Goal: Task Accomplishment & Management: Manage account settings

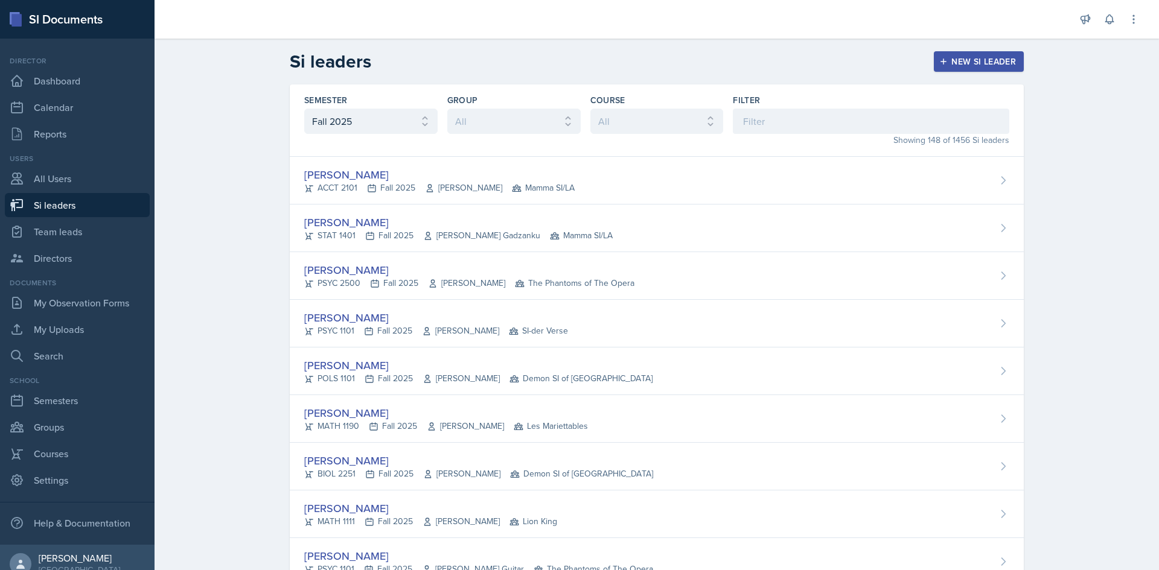
select select "2bed604d-1099-4043-b1bc-2365e8740244"
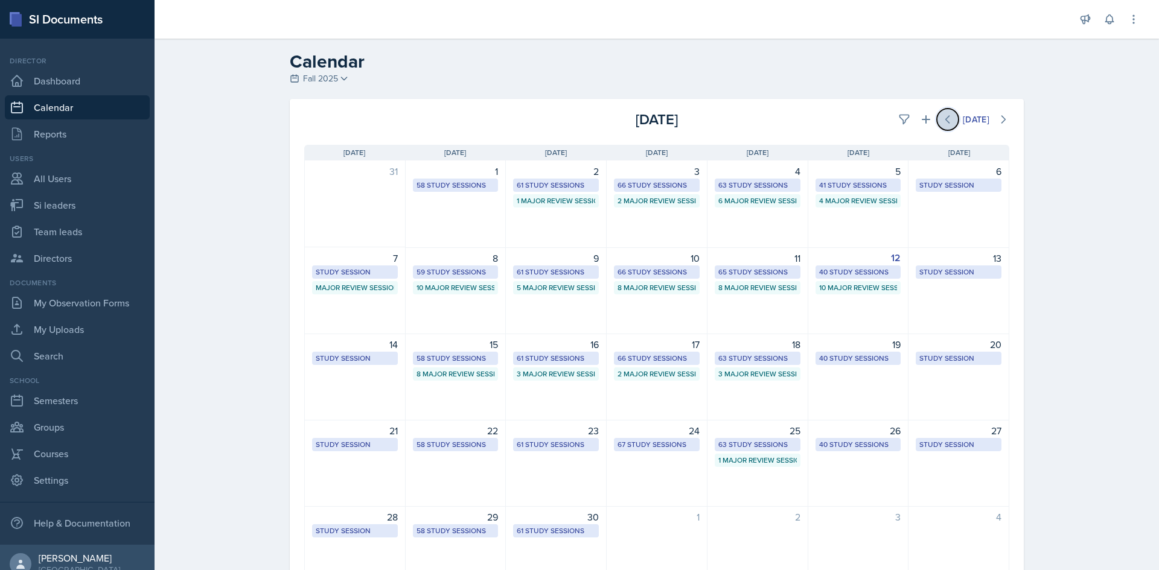
click at [937, 116] on button at bounding box center [948, 120] width 22 height 22
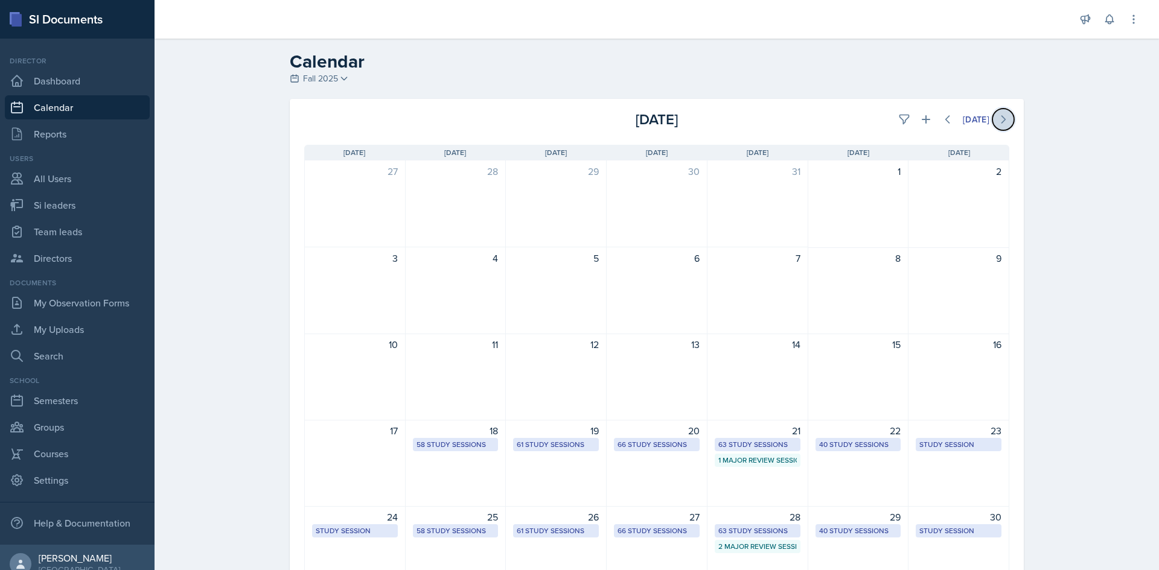
click at [992, 115] on button at bounding box center [1003, 120] width 22 height 22
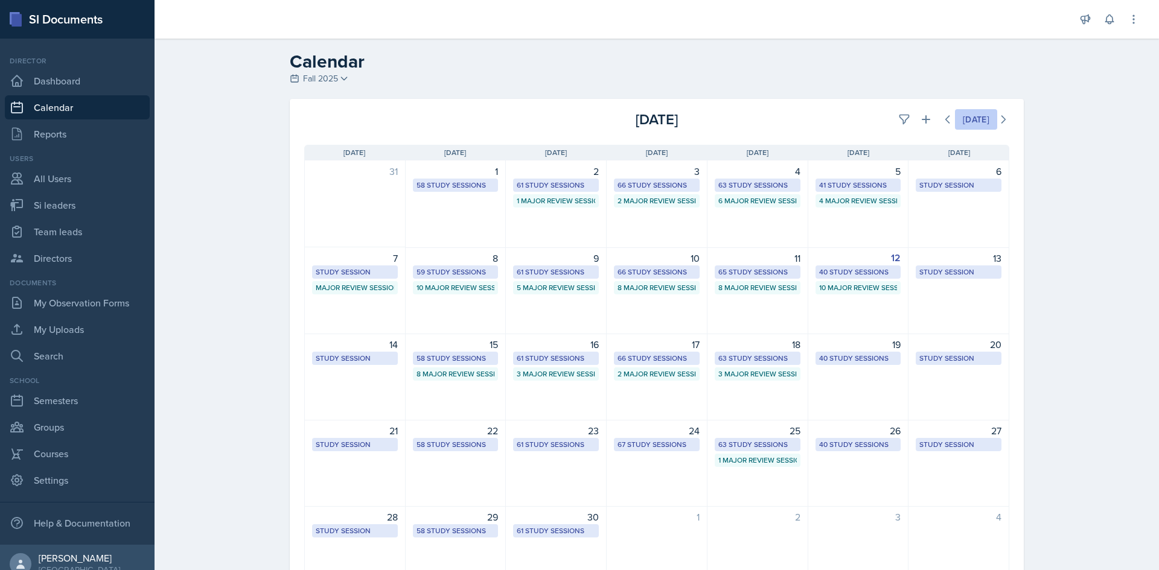
click at [967, 116] on div "[DATE]" at bounding box center [976, 120] width 27 height 10
click at [924, 120] on icon at bounding box center [926, 119] width 12 height 12
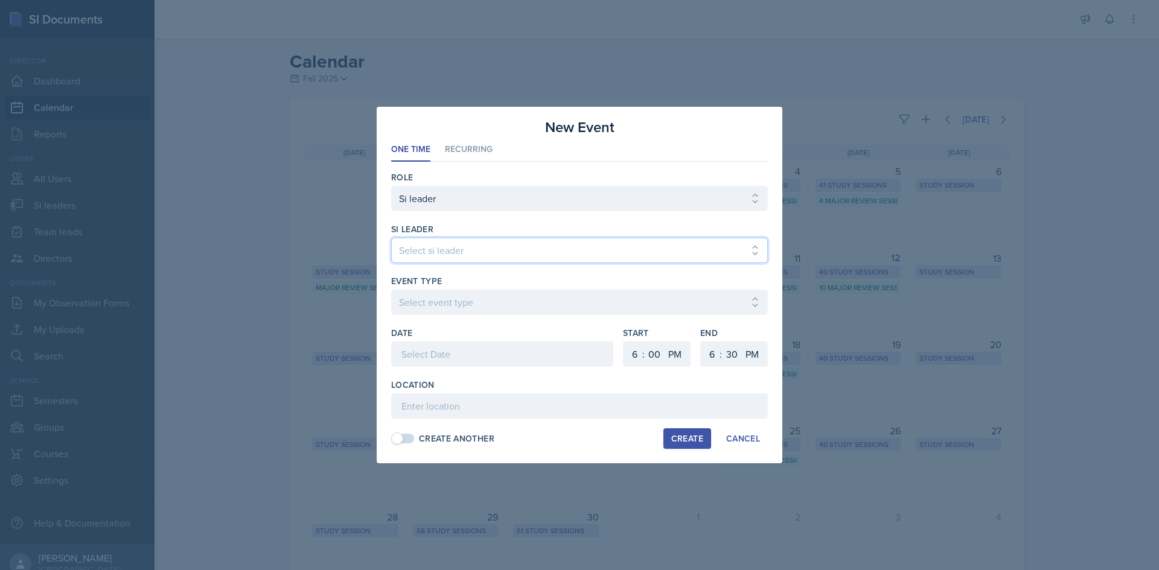
drag, startPoint x: 553, startPoint y: 247, endPoint x: 546, endPoint y: 253, distance: 9.5
click at [553, 247] on select "Select si leader [PERSON_NAME] [PERSON_NAME] [PERSON_NAME] [PERSON_NAME] [PERSO…" at bounding box center [579, 250] width 377 height 25
select select "534ee17c-191e-4011-9296-eb391b6e7cbe"
click at [391, 238] on select "Select si leader [PERSON_NAME] [PERSON_NAME] [PERSON_NAME] [PERSON_NAME] [PERSO…" at bounding box center [579, 250] width 377 height 25
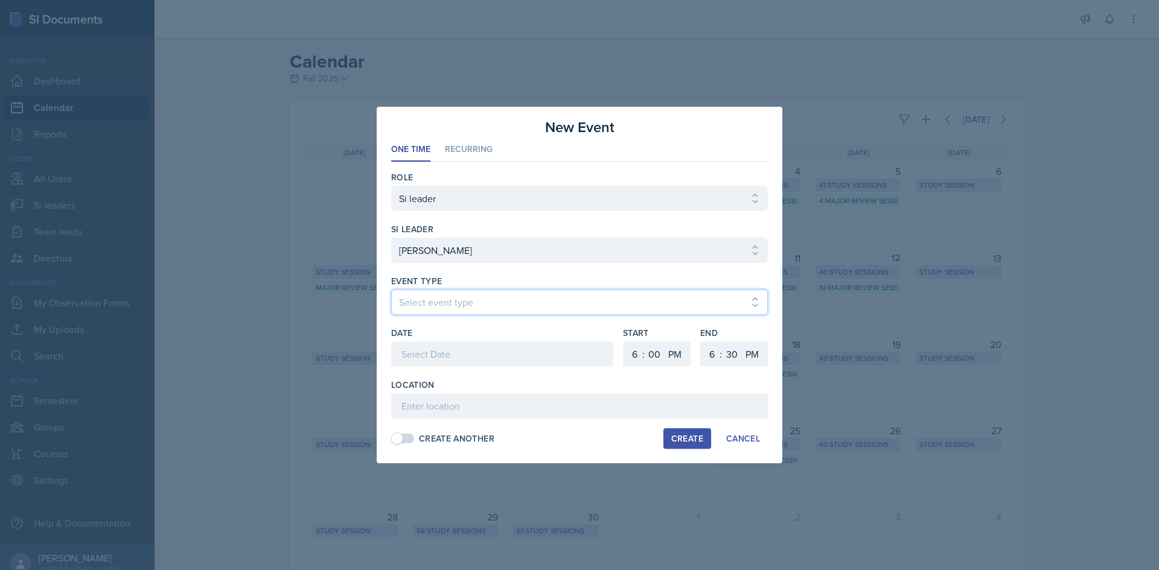
click at [494, 310] on select "Select event type Major Review Session Study Session" at bounding box center [579, 302] width 377 height 25
select select "66bb7cbf-e419-488b-a7ef-f63bc5f9ed04"
click at [391, 290] on select "Select event type Major Review Session Study Session" at bounding box center [579, 302] width 377 height 25
click at [477, 354] on div at bounding box center [502, 354] width 222 height 25
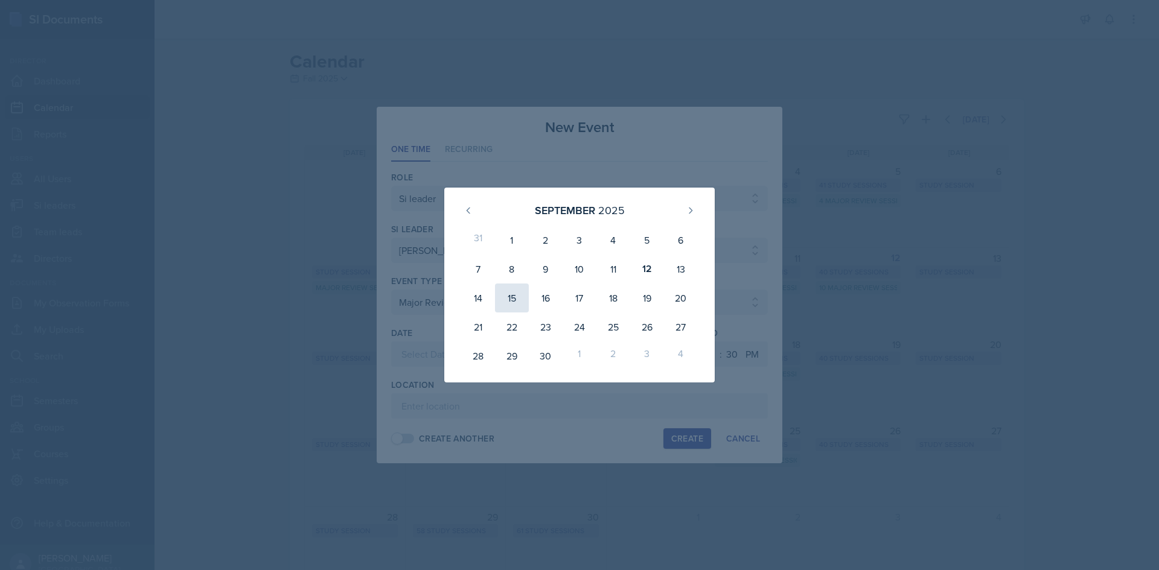
click at [512, 296] on div "15" at bounding box center [512, 298] width 34 height 29
type input "[DATE]"
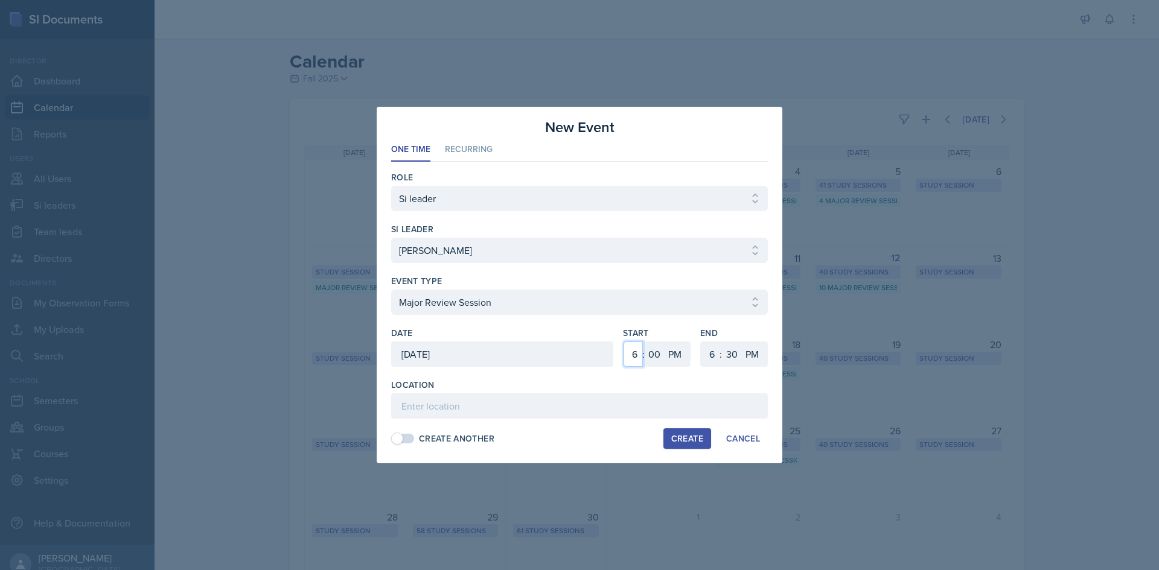
click at [637, 357] on select "1 2 3 4 5 6 7 8 9 10 11 12" at bounding box center [632, 354] width 19 height 25
click at [623, 342] on select "1 2 3 4 5 6 7 8 9 10 11 12" at bounding box center [632, 354] width 19 height 25
click at [631, 349] on select "1 2 3 4 5 6 7 8 9 10 11 12" at bounding box center [632, 354] width 19 height 25
select select "2"
click at [623, 342] on select "1 2 3 4 5 6 7 8 9 10 11 12" at bounding box center [632, 354] width 19 height 25
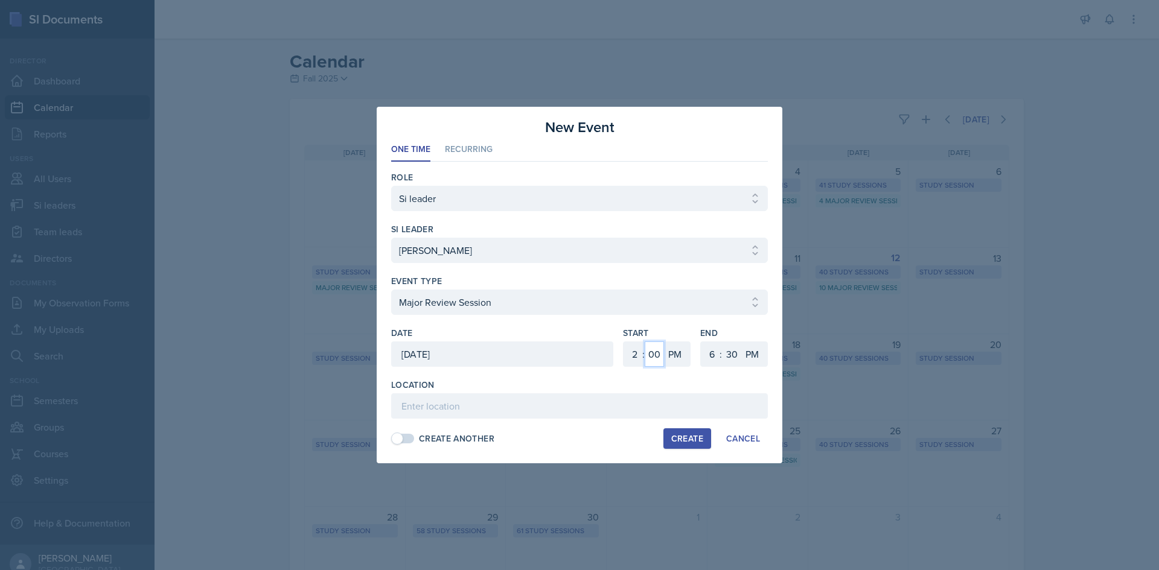
click at [654, 348] on select "00 05 10 15 20 25 30 35 40 45 50 55" at bounding box center [653, 354] width 19 height 25
select select "30"
click at [644, 342] on select "00 05 10 15 20 25 30 35 40 45 50 55" at bounding box center [653, 354] width 19 height 25
drag, startPoint x: 714, startPoint y: 355, endPoint x: 711, endPoint y: 346, distance: 8.8
click at [714, 355] on select "1 2 3 4 5 6 7 8 9 10 11 12" at bounding box center [710, 354] width 19 height 25
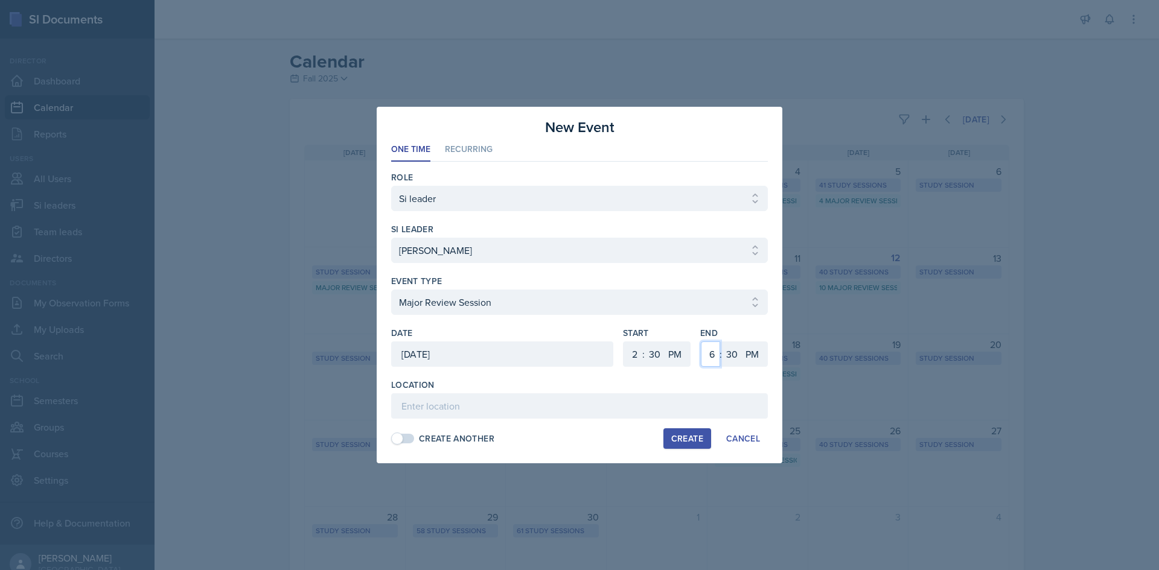
select select "4"
click at [701, 342] on select "1 2 3 4 5 6 7 8 9 10 11 12" at bounding box center [710, 354] width 19 height 25
drag, startPoint x: 728, startPoint y: 358, endPoint x: 728, endPoint y: 343, distance: 15.1
click at [728, 359] on select "00 05 10 15 20 25 30 35 40 45 50 55" at bounding box center [731, 354] width 19 height 25
select select "0"
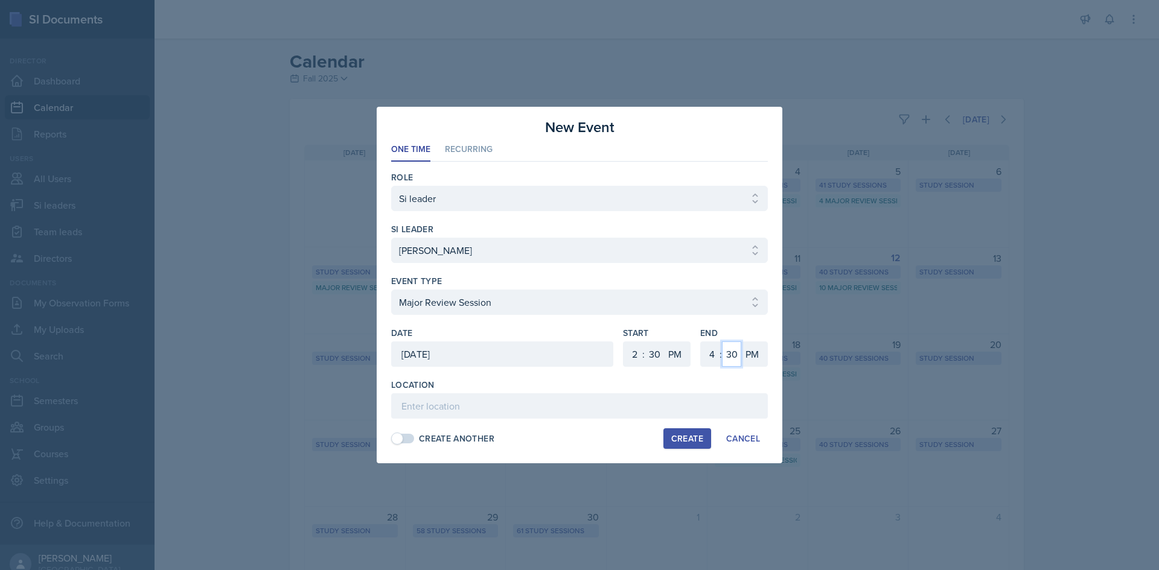
click at [722, 342] on select "00 05 10 15 20 25 30 35 40 45 50 55" at bounding box center [731, 354] width 19 height 25
click at [521, 393] on div "Location" at bounding box center [579, 399] width 377 height 40
click at [514, 408] on input at bounding box center [579, 405] width 377 height 25
type input "Bagwell Education Building 119"
click at [685, 439] on div "Create" at bounding box center [687, 439] width 32 height 10
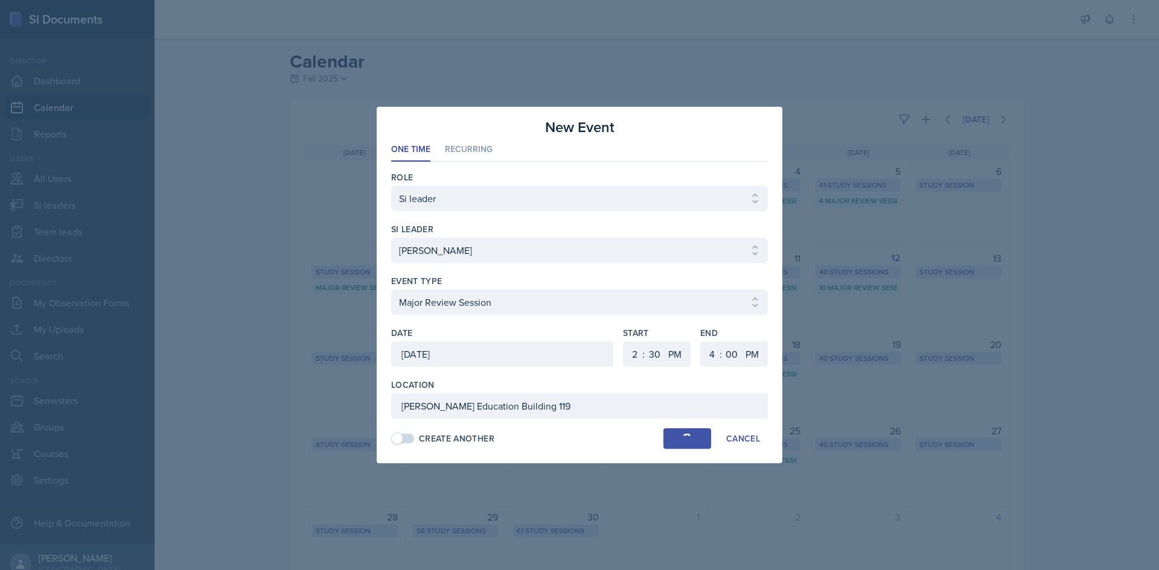
select select
select select "6"
select select "0"
select select "6"
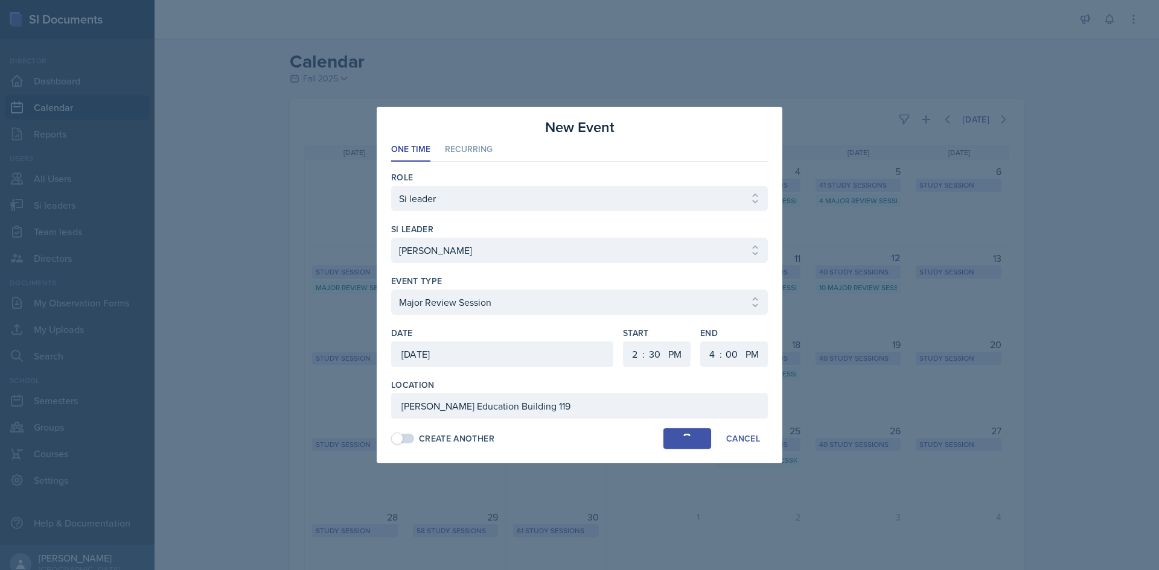
select select "30"
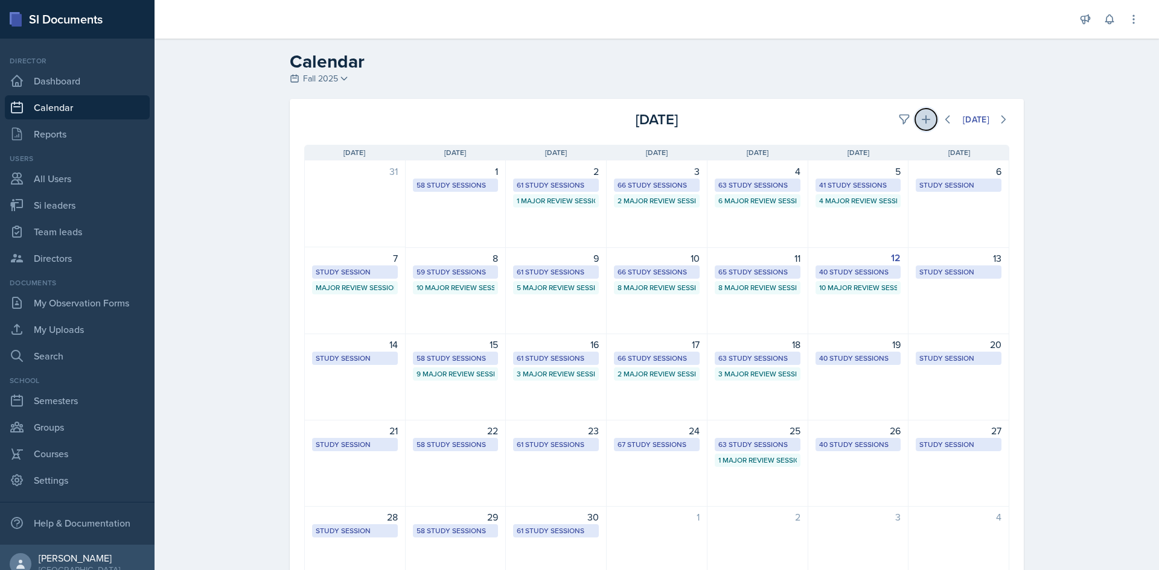
click at [915, 119] on button at bounding box center [926, 120] width 22 height 22
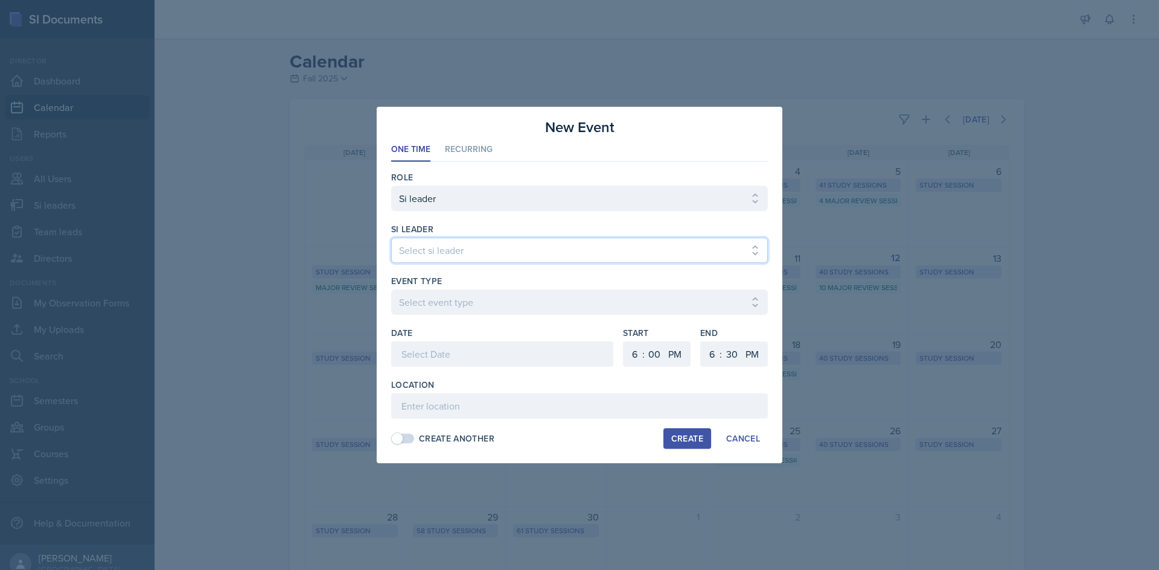
drag, startPoint x: 546, startPoint y: 238, endPoint x: 535, endPoint y: 244, distance: 13.2
click at [544, 239] on select "Select si leader [PERSON_NAME] [PERSON_NAME] [PERSON_NAME] [PERSON_NAME] [PERSO…" at bounding box center [579, 250] width 377 height 25
select select "f15b6bf5-b0e4-4298-8b1a-f241d4f86ff0"
click at [391, 238] on select "Select si leader [PERSON_NAME] [PERSON_NAME] [PERSON_NAME] [PERSON_NAME] [PERSO…" at bounding box center [579, 250] width 377 height 25
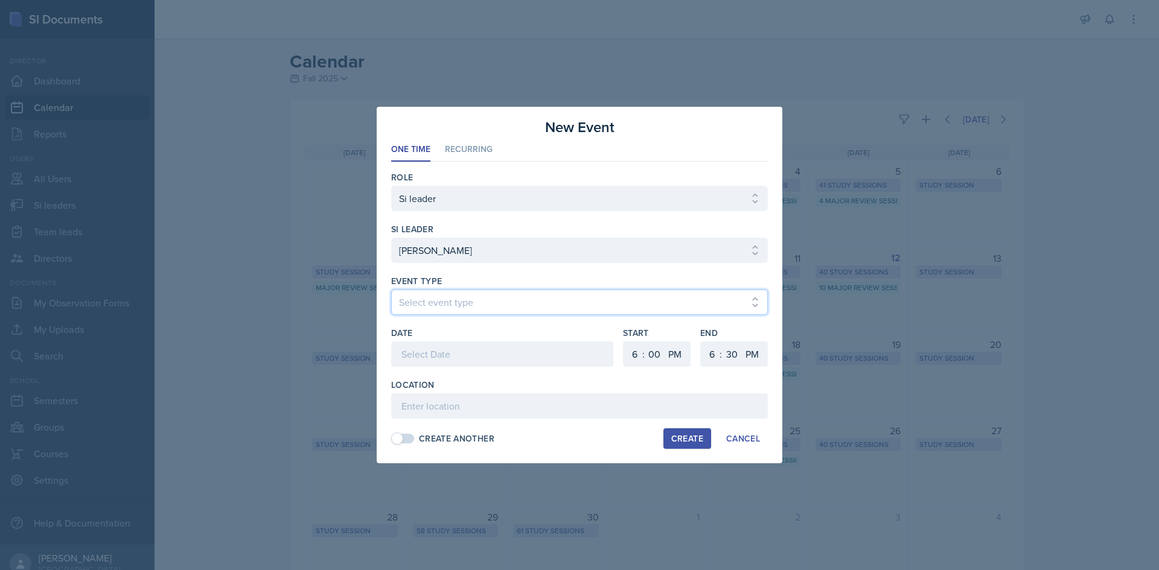
click at [505, 296] on select "Select event type Major Review Session Study Session" at bounding box center [579, 302] width 377 height 25
select select "66bb7cbf-e419-488b-a7ef-f63bc5f9ed04"
click at [391, 290] on select "Select event type Major Review Session Study Session" at bounding box center [579, 302] width 377 height 25
click at [471, 345] on div at bounding box center [502, 354] width 222 height 25
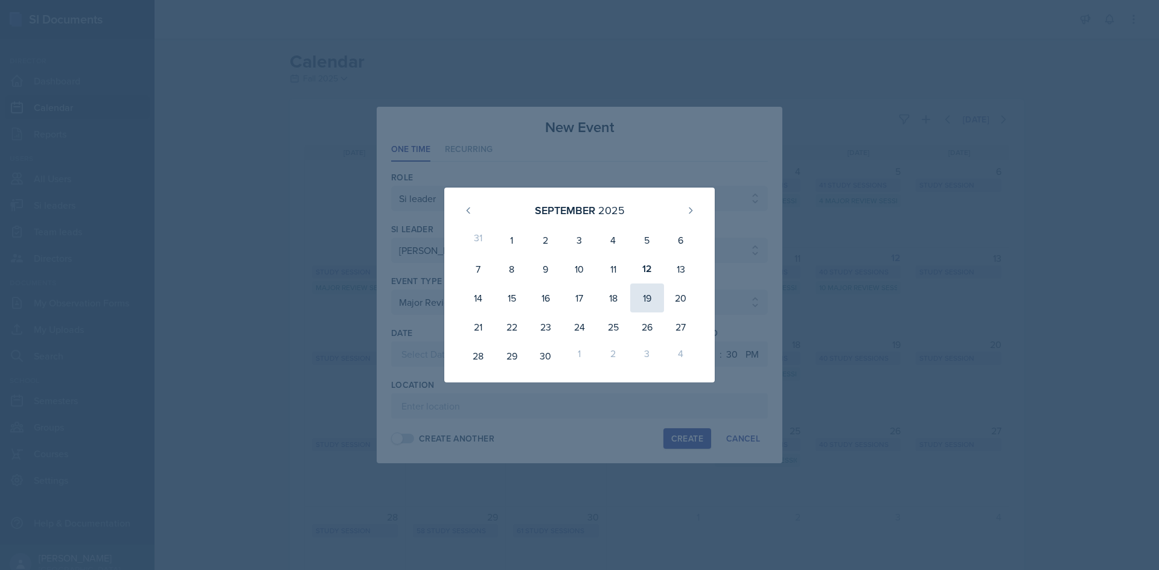
click at [649, 298] on div "19" at bounding box center [647, 298] width 34 height 29
type input "[DATE]"
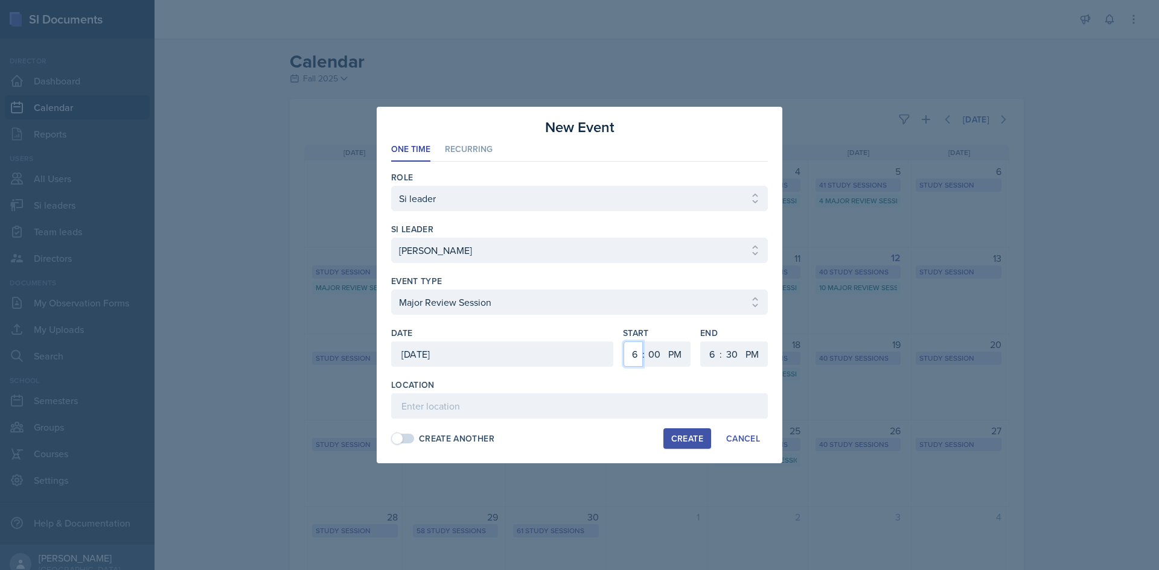
click at [631, 356] on select "1 2 3 4 5 6 7 8 9 10 11 12" at bounding box center [632, 354] width 19 height 25
select select "10"
click at [623, 342] on select "1 2 3 4 5 6 7 8 9 10 11 12" at bounding box center [632, 354] width 19 height 25
click at [673, 354] on select "AM PM" at bounding box center [676, 354] width 24 height 25
select select "AM"
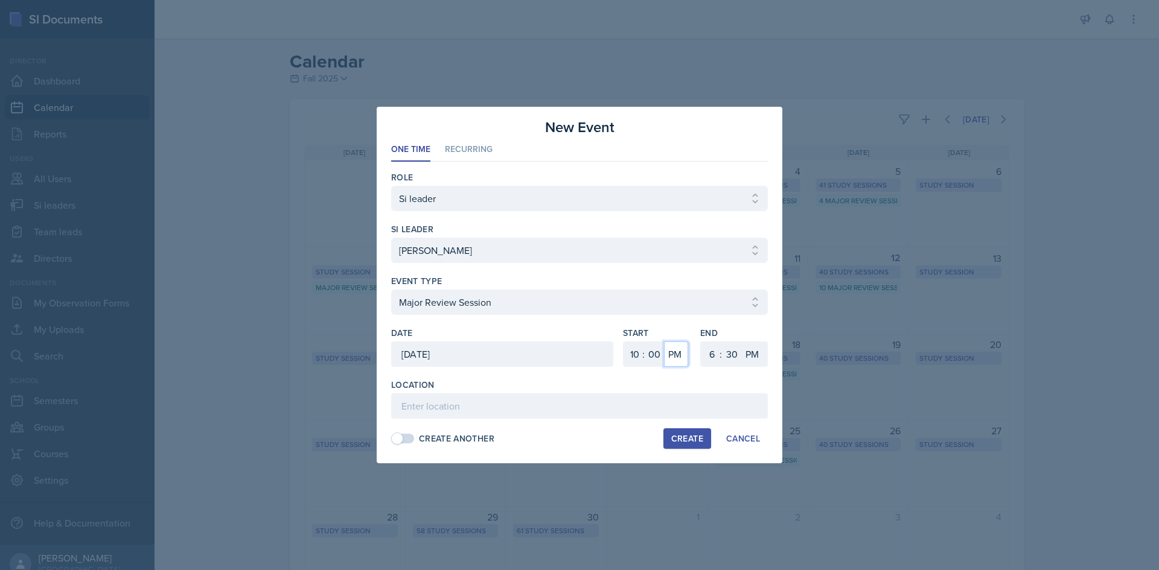
click at [664, 342] on select "AM PM" at bounding box center [676, 354] width 24 height 25
click at [710, 352] on select "1 2 3 4 5 6 7 8 9 10 11 12" at bounding box center [710, 354] width 19 height 25
select select "12"
click at [701, 342] on select "1 2 3 4 5 6 7 8 9 10 11 12" at bounding box center [710, 354] width 19 height 25
click at [729, 361] on select "00 05 10 15 20 25 30 35 40 45 50 55" at bounding box center [731, 354] width 19 height 25
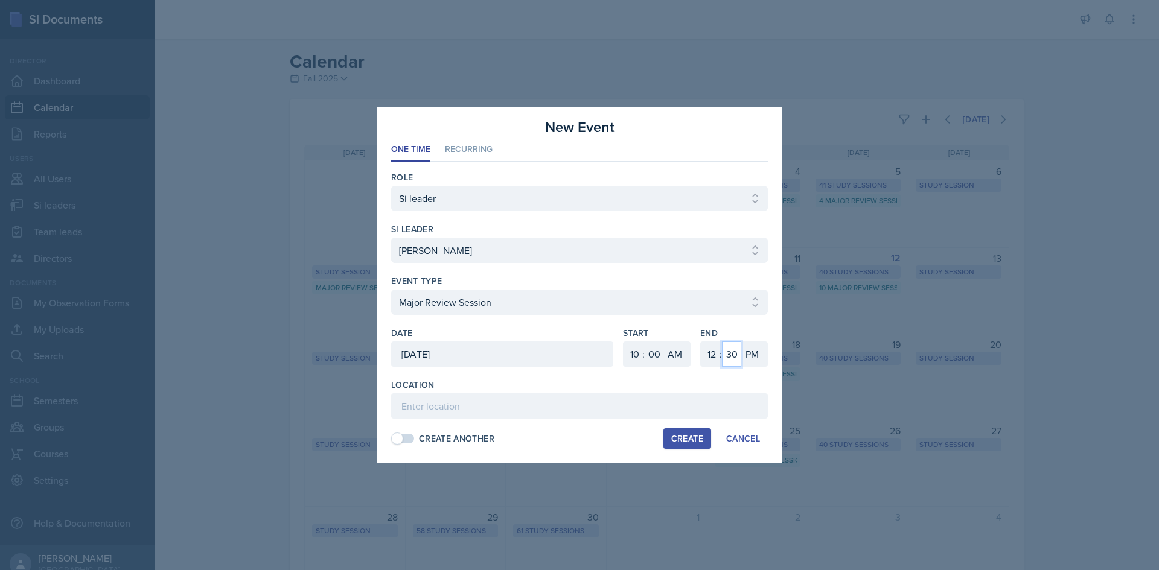
select select "0"
click at [722, 342] on select "00 05 10 15 20 25 30 35 40 45 50 55" at bounding box center [731, 354] width 19 height 25
click at [675, 398] on input at bounding box center [579, 405] width 377 height 25
type input "c"
type input "Academic Learning Center 1200"
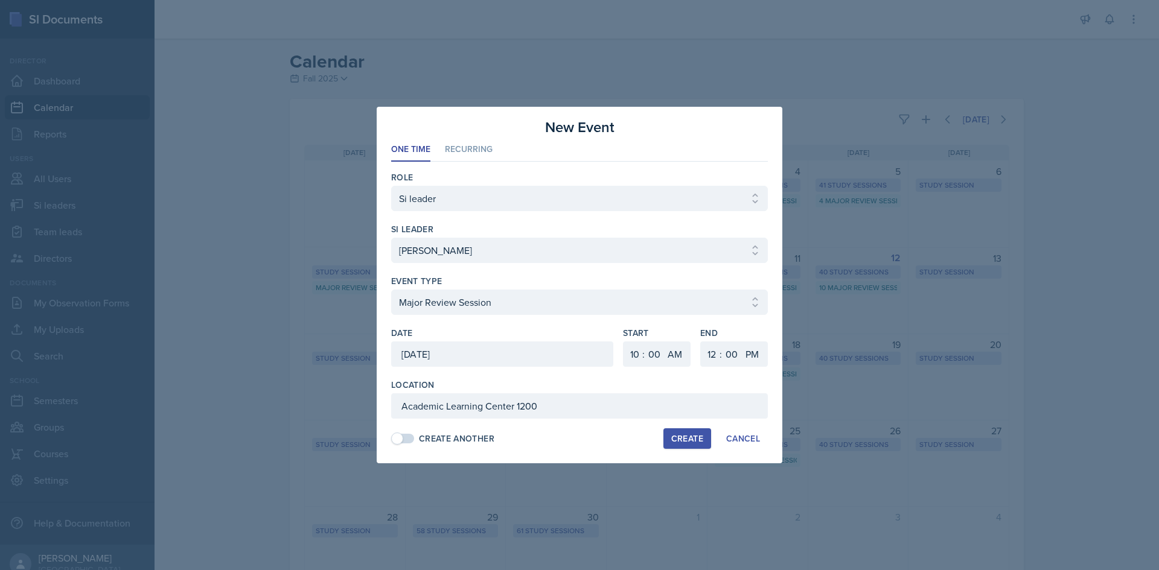
click at [670, 436] on button "Create" at bounding box center [687, 438] width 48 height 21
select select
select select "6"
select select "PM"
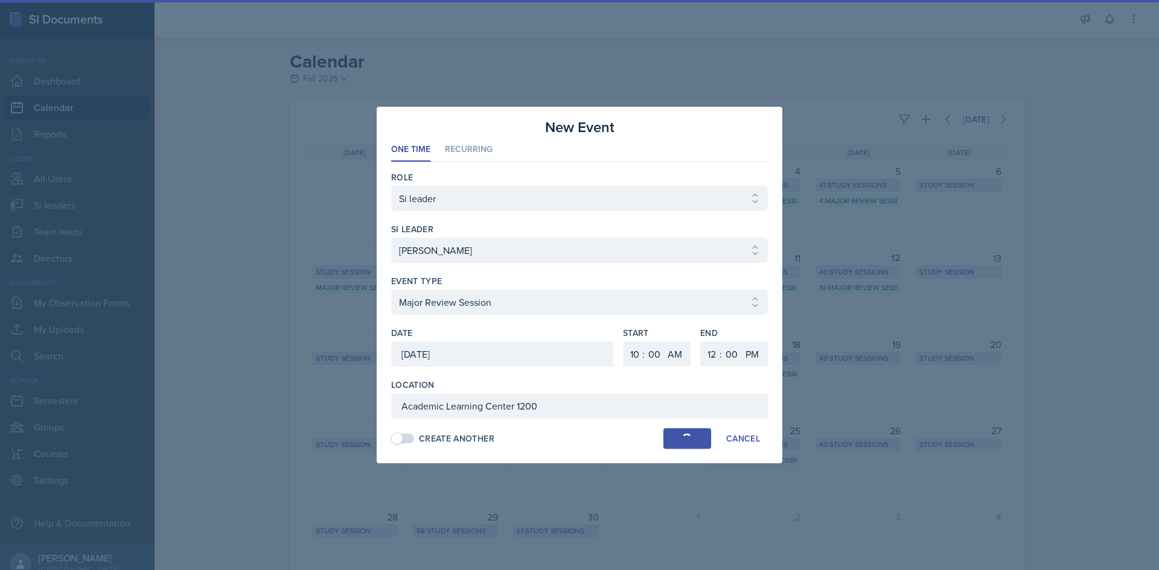
select select "6"
select select "30"
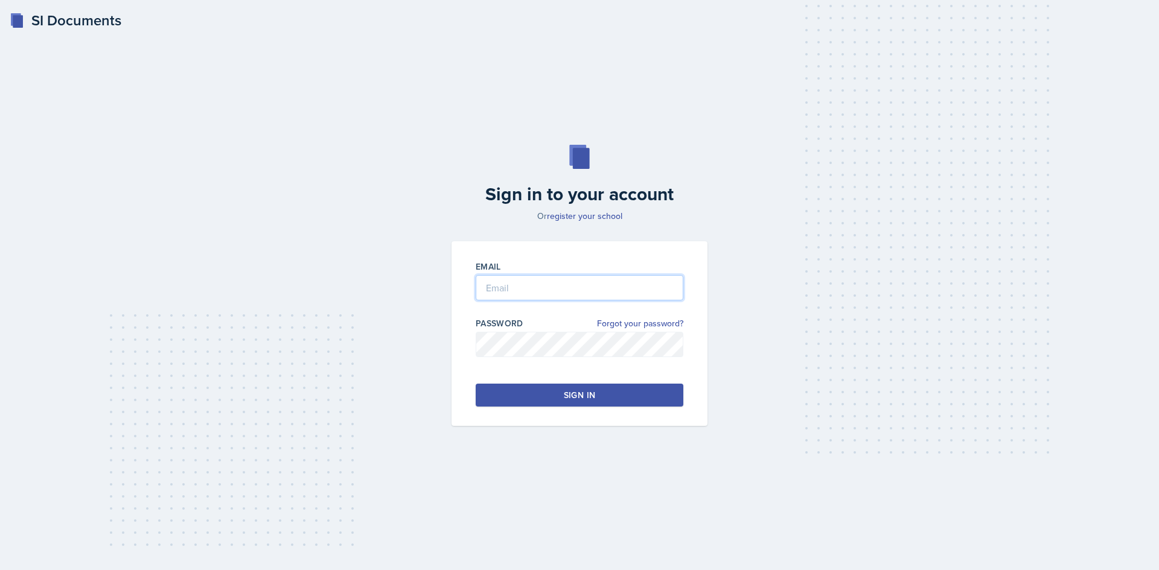
type input "[EMAIL_ADDRESS][DOMAIN_NAME]"
click at [527, 396] on button "Sign in" at bounding box center [580, 395] width 208 height 23
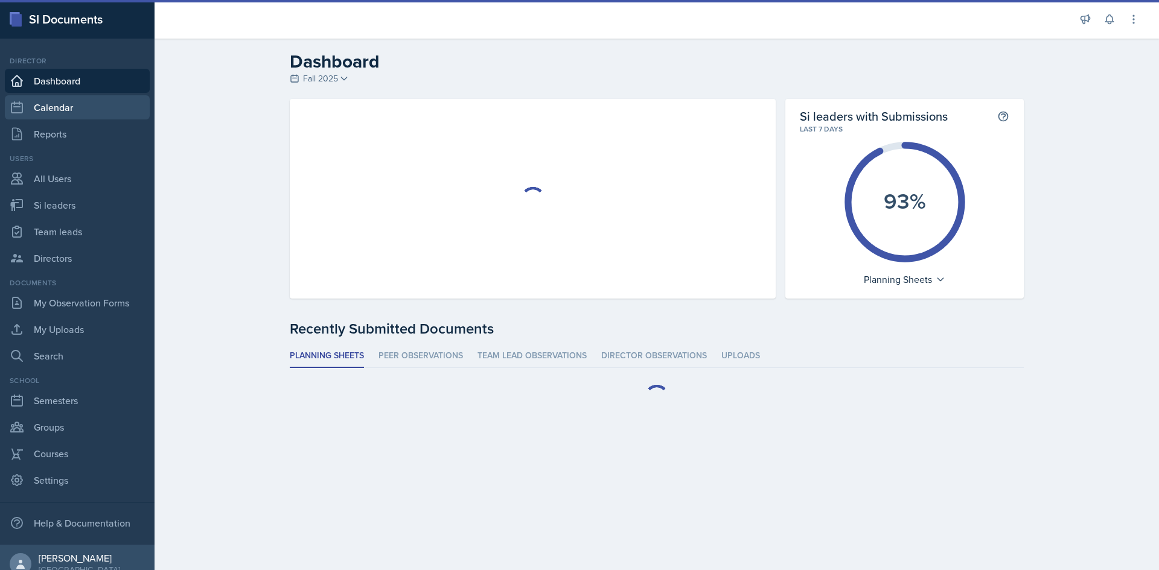
click at [80, 103] on link "Calendar" at bounding box center [77, 107] width 145 height 24
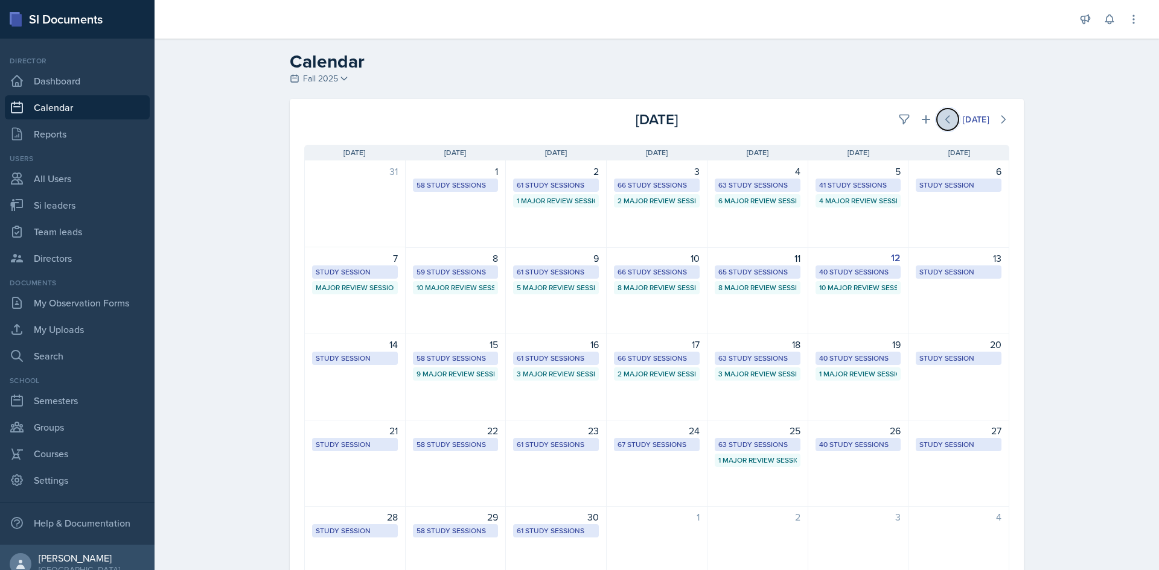
click at [937, 116] on button at bounding box center [948, 120] width 22 height 22
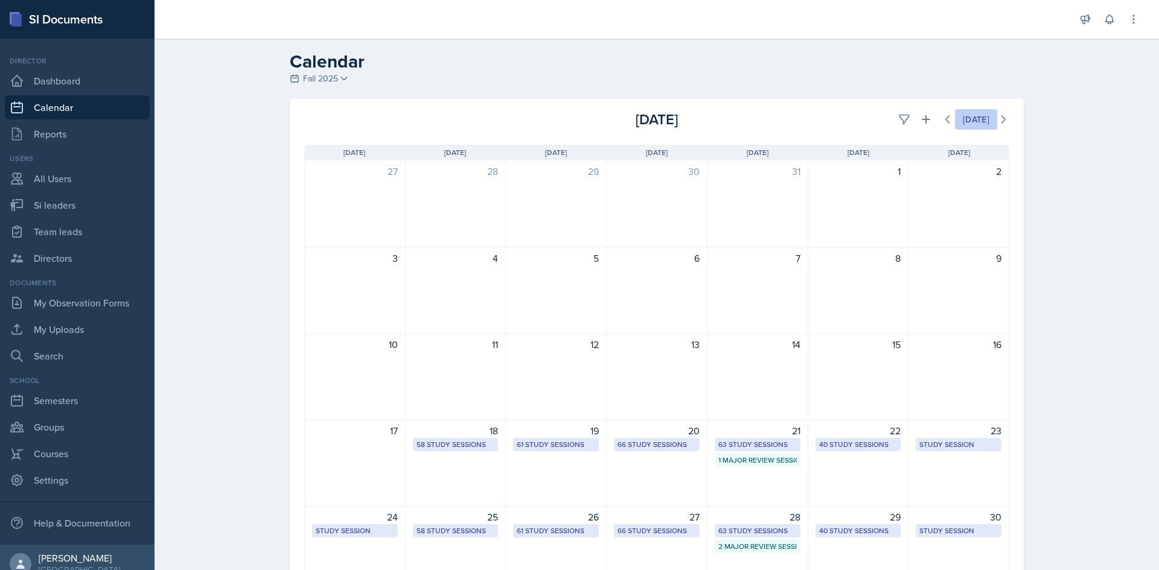
click at [987, 119] on button "[DATE]" at bounding box center [976, 119] width 42 height 21
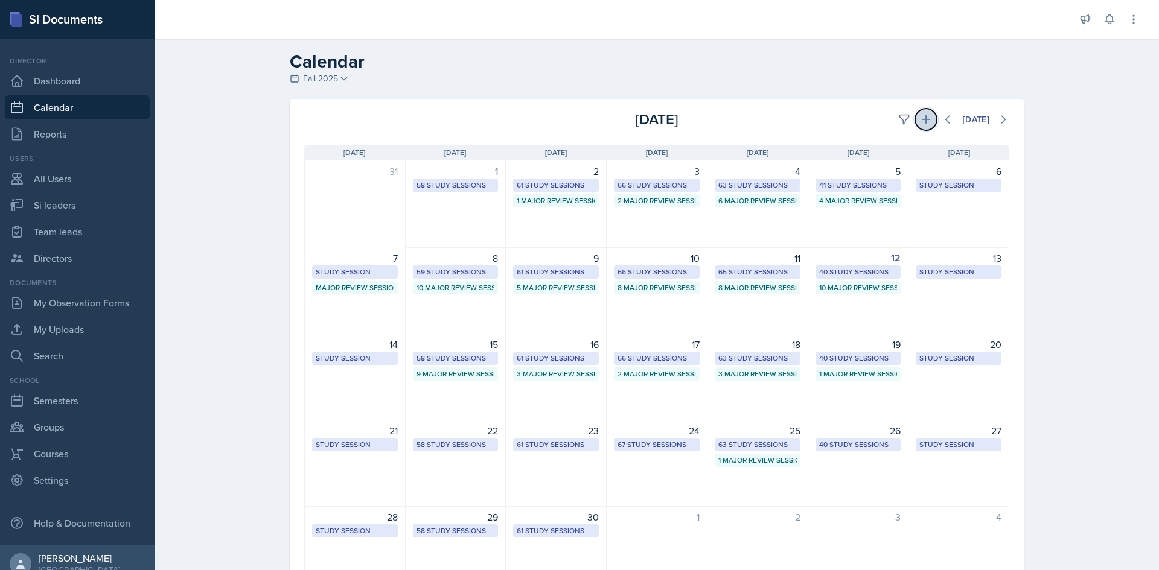
click at [923, 119] on icon at bounding box center [925, 119] width 8 height 8
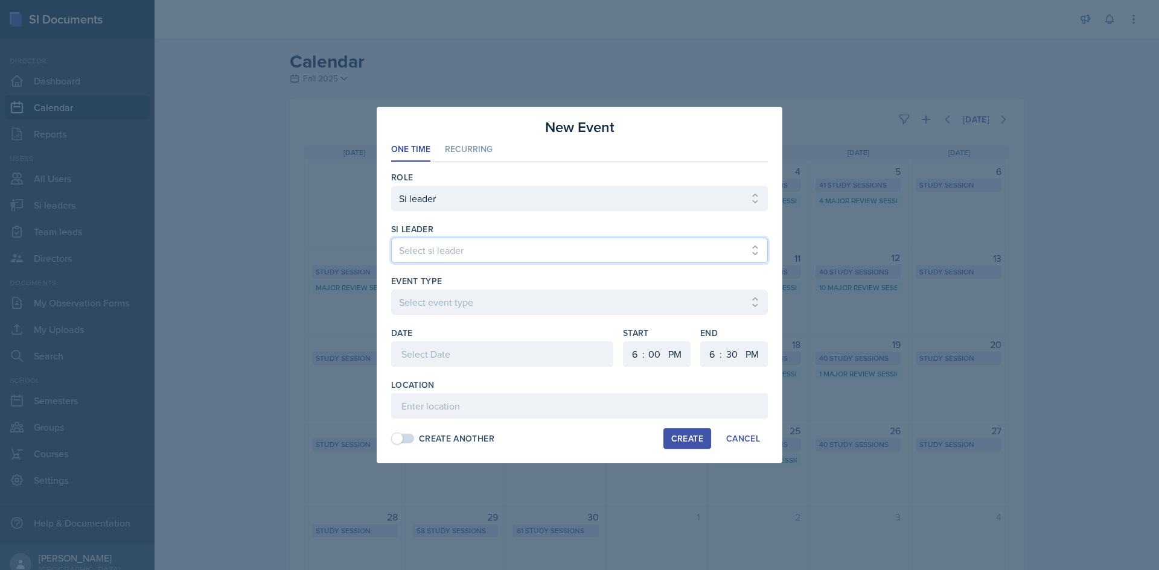
click at [500, 261] on select "Select si leader [PERSON_NAME] [PERSON_NAME] [PERSON_NAME] [PERSON_NAME] [PERSO…" at bounding box center [579, 250] width 377 height 25
select select "9377e478-4af6-4817-beb1-25d90f22f924"
click at [391, 238] on select "Select si leader [PERSON_NAME] [PERSON_NAME] [PERSON_NAME] [PERSON_NAME] [PERSO…" at bounding box center [579, 250] width 377 height 25
click at [466, 283] on div "Event Type" at bounding box center [579, 281] width 377 height 12
click at [464, 288] on div "Event Type Select event type Major Review Session Study Session" at bounding box center [579, 301] width 377 height 52
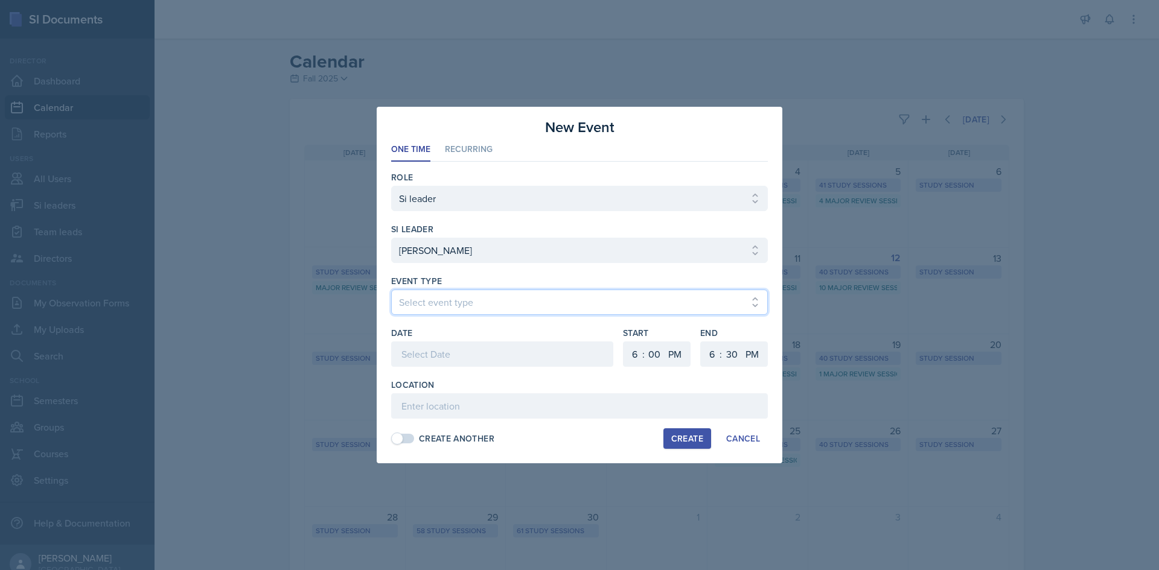
drag, startPoint x: 458, startPoint y: 303, endPoint x: 454, endPoint y: 314, distance: 11.4
click at [458, 303] on select "Select event type Major Review Session Study Session" at bounding box center [579, 302] width 377 height 25
select select "66bb7cbf-e419-488b-a7ef-f63bc5f9ed04"
click at [391, 290] on select "Select event type Major Review Session Study Session" at bounding box center [579, 302] width 377 height 25
click at [449, 357] on div at bounding box center [502, 354] width 222 height 25
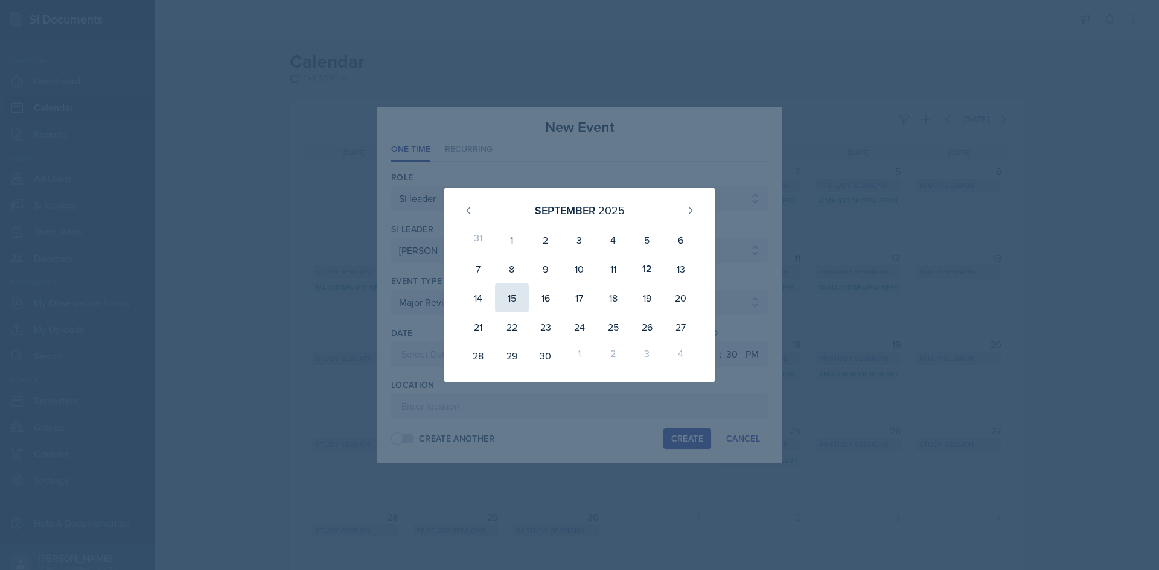
click at [519, 298] on div "15" at bounding box center [512, 298] width 34 height 29
type input "[DATE]"
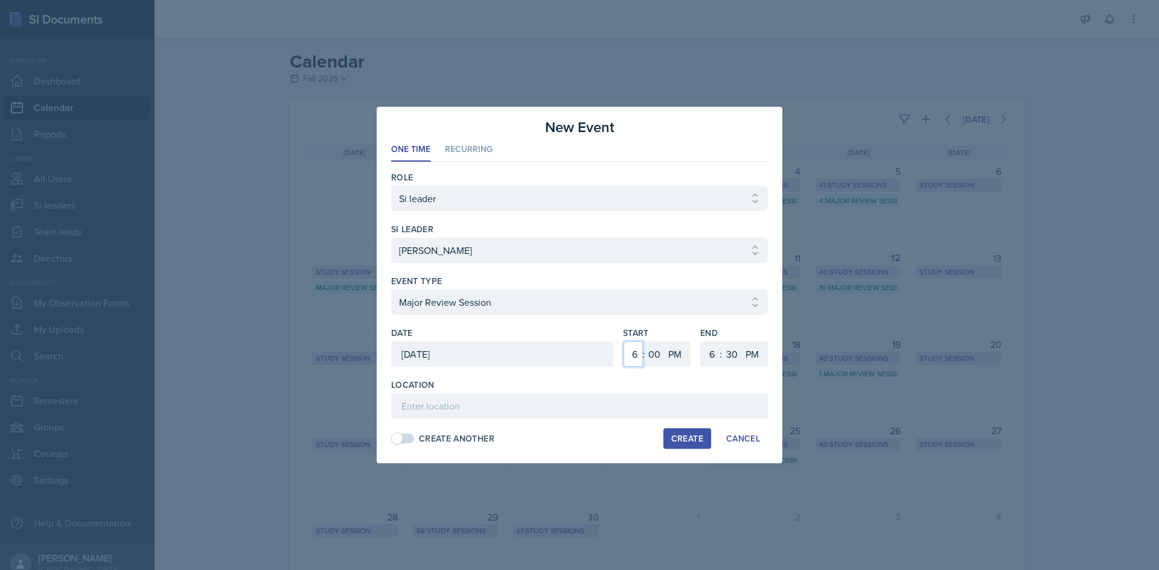
click at [637, 350] on select "1 2 3 4 5 6 7 8 9 10 11 12" at bounding box center [632, 354] width 19 height 25
select select "1"
click at [623, 342] on select "1 2 3 4 5 6 7 8 9 10 11 12" at bounding box center [632, 354] width 19 height 25
click at [712, 352] on select "1 2 3 4 5 6 7 8 9 10 11 12" at bounding box center [710, 354] width 19 height 25
select select "3"
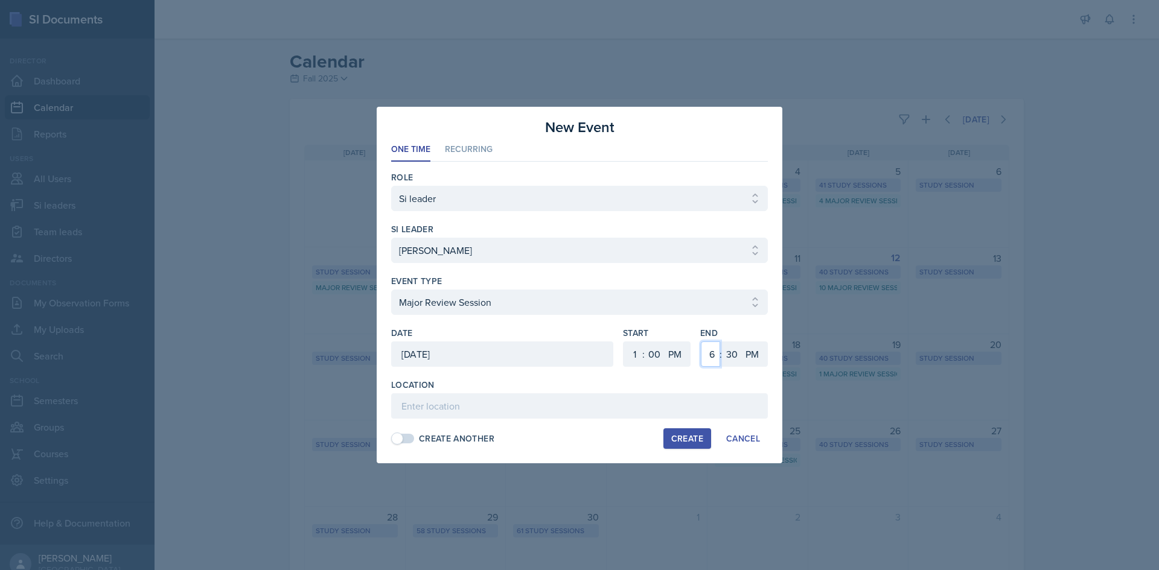
click at [701, 342] on select "1 2 3 4 5 6 7 8 9 10 11 12" at bounding box center [710, 354] width 19 height 25
drag, startPoint x: 731, startPoint y: 358, endPoint x: 730, endPoint y: 345, distance: 13.9
click at [731, 358] on select "00 05 10 15 20 25 30 35 40 45 50 55" at bounding box center [731, 354] width 19 height 25
select select "0"
click at [722, 342] on select "00 05 10 15 20 25 30 35 40 45 50 55" at bounding box center [731, 354] width 19 height 25
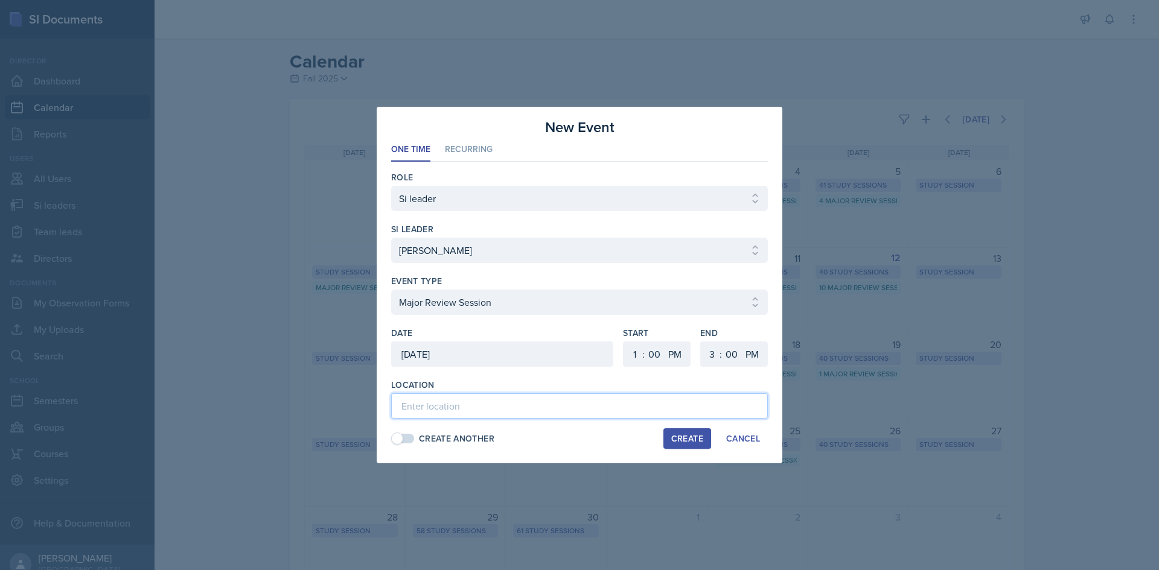
click at [463, 410] on input at bounding box center [579, 405] width 377 height 25
type input "Atrium Building (M) 1215"
click at [679, 439] on div "Create" at bounding box center [687, 439] width 32 height 10
select select
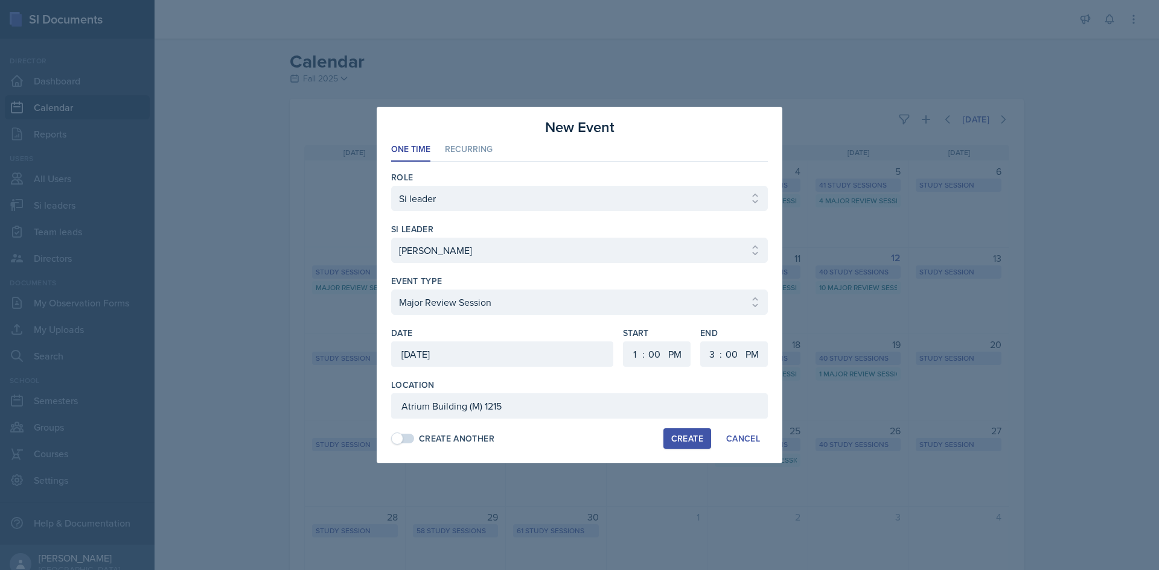
select select "6"
select select "30"
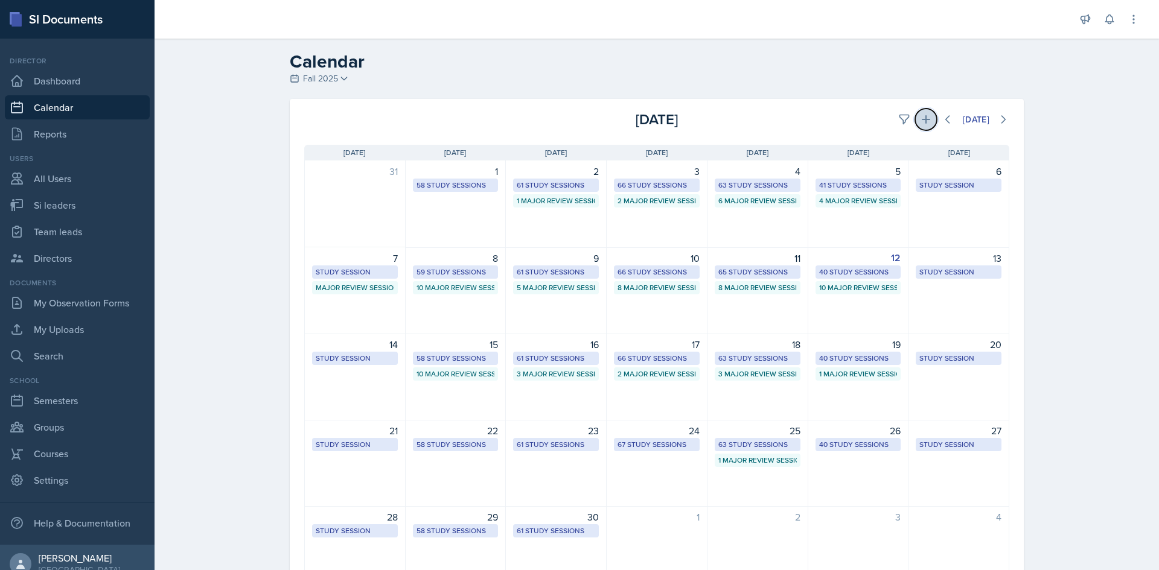
click at [915, 120] on button at bounding box center [926, 120] width 22 height 22
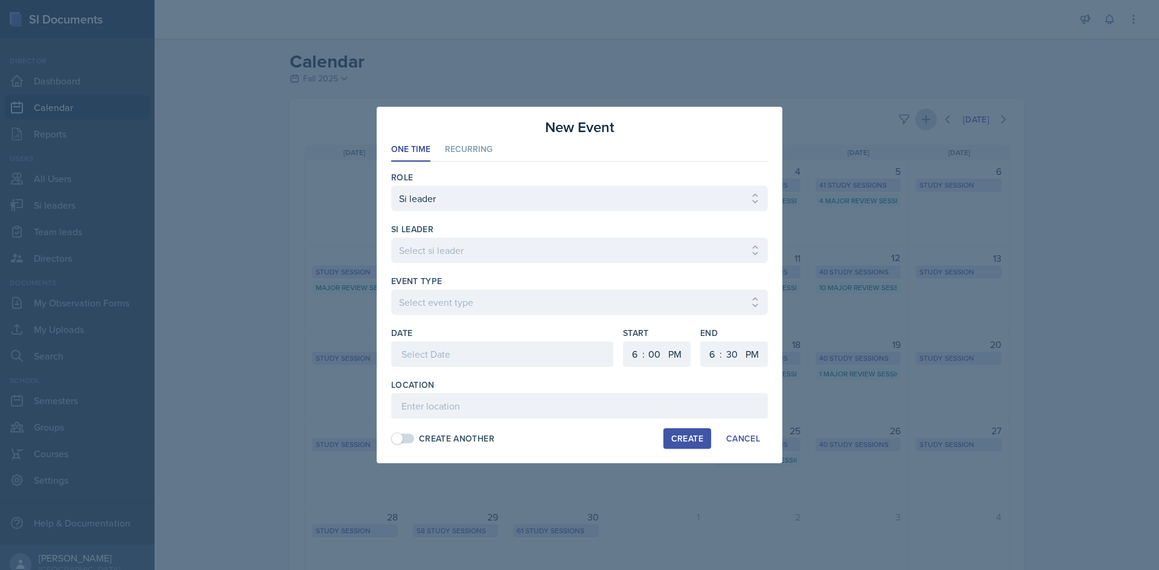
click at [909, 120] on div at bounding box center [579, 285] width 1159 height 570
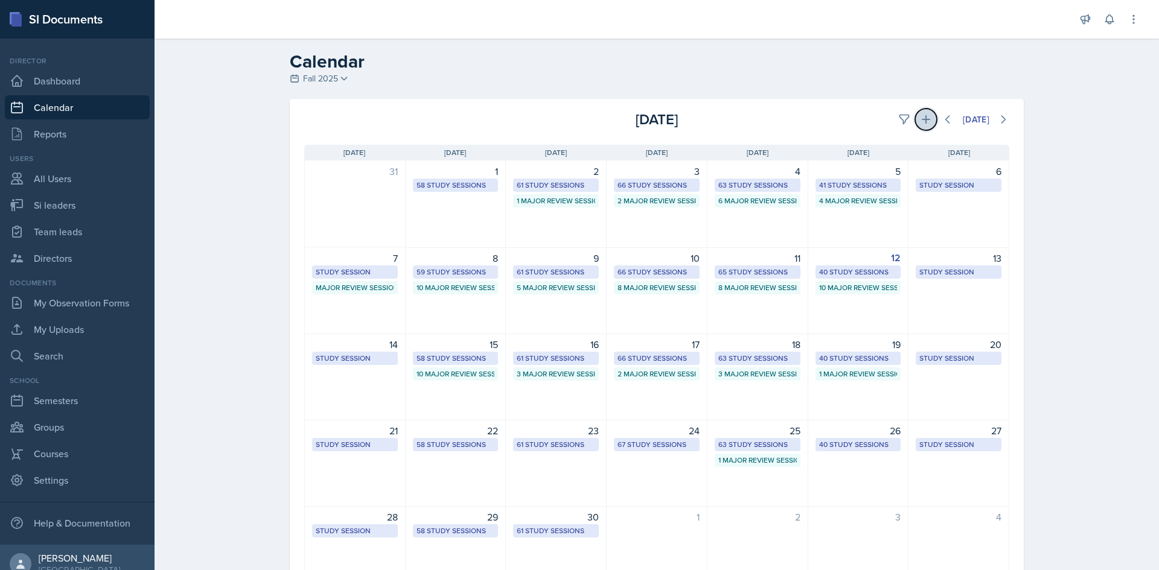
click at [921, 121] on icon at bounding box center [926, 119] width 12 height 12
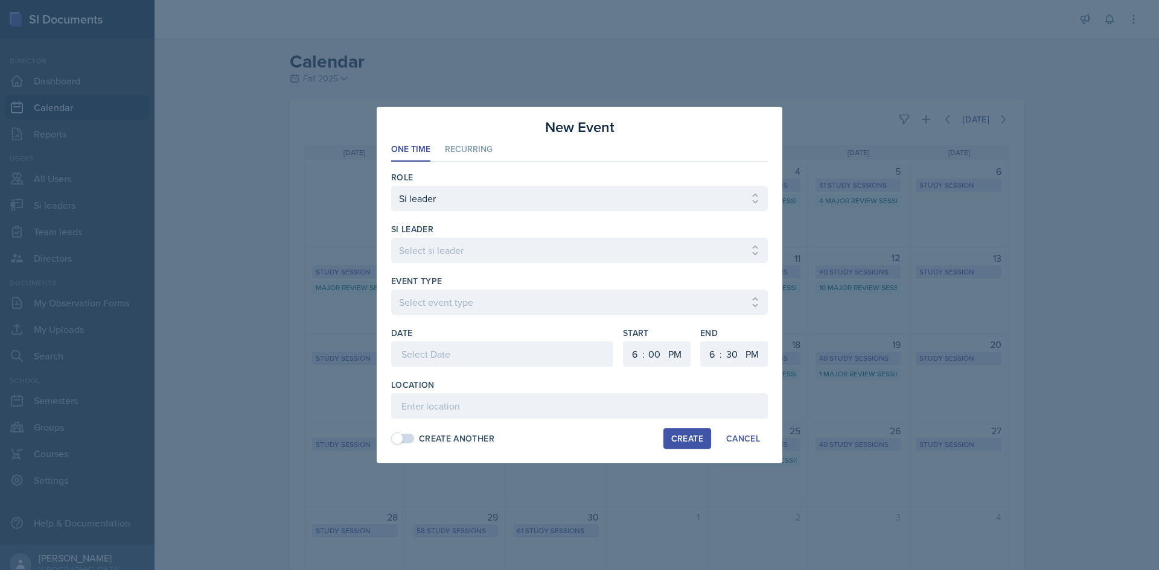
click at [1008, 232] on div at bounding box center [579, 285] width 1159 height 570
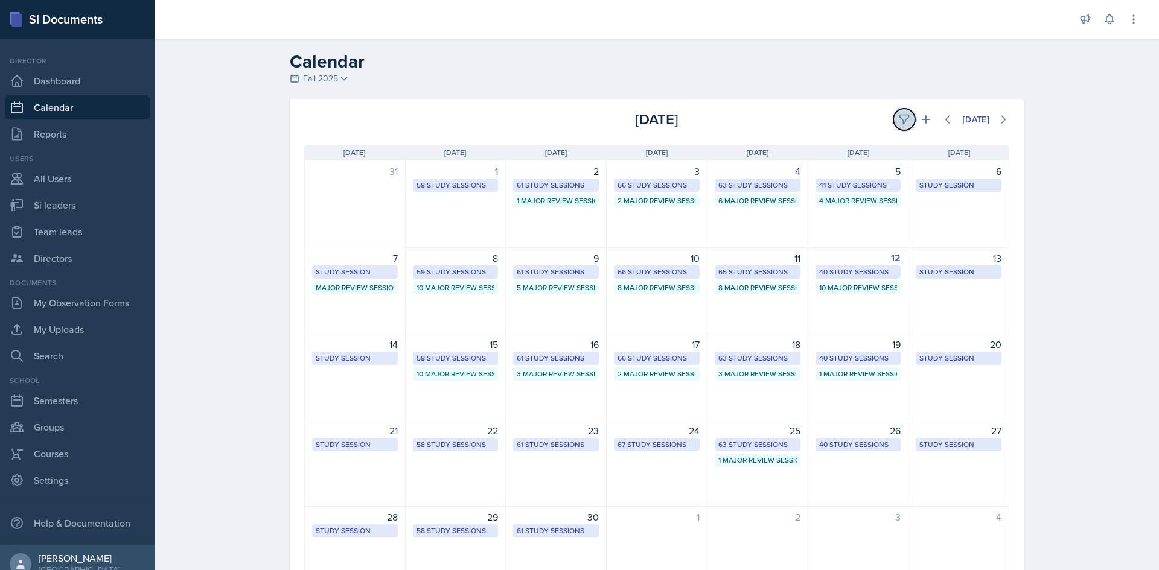
click at [893, 122] on button at bounding box center [904, 120] width 22 height 22
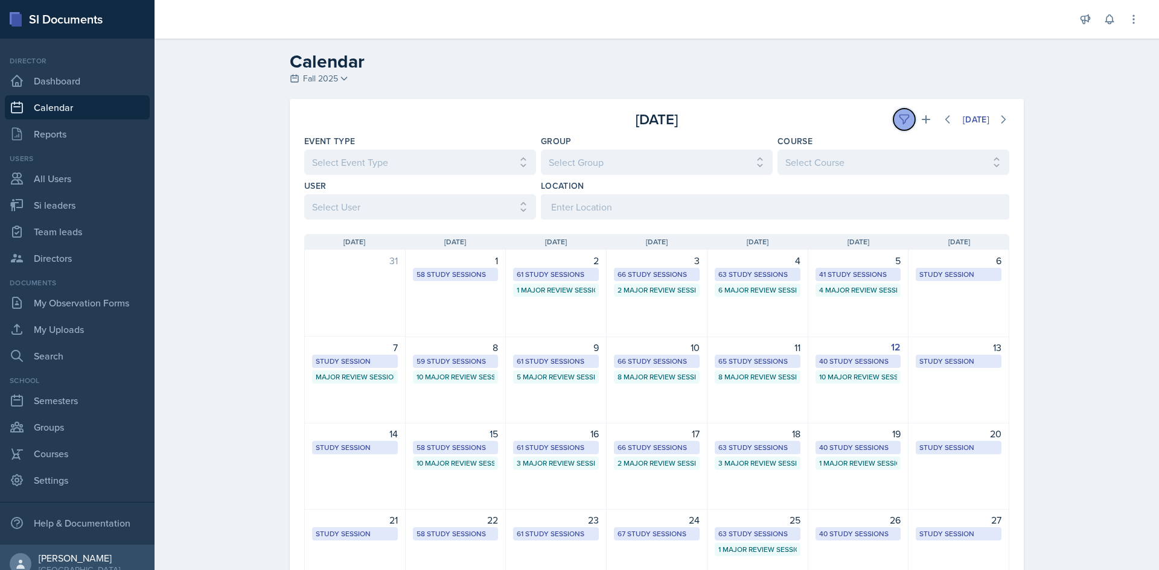
click at [893, 122] on button at bounding box center [904, 120] width 22 height 22
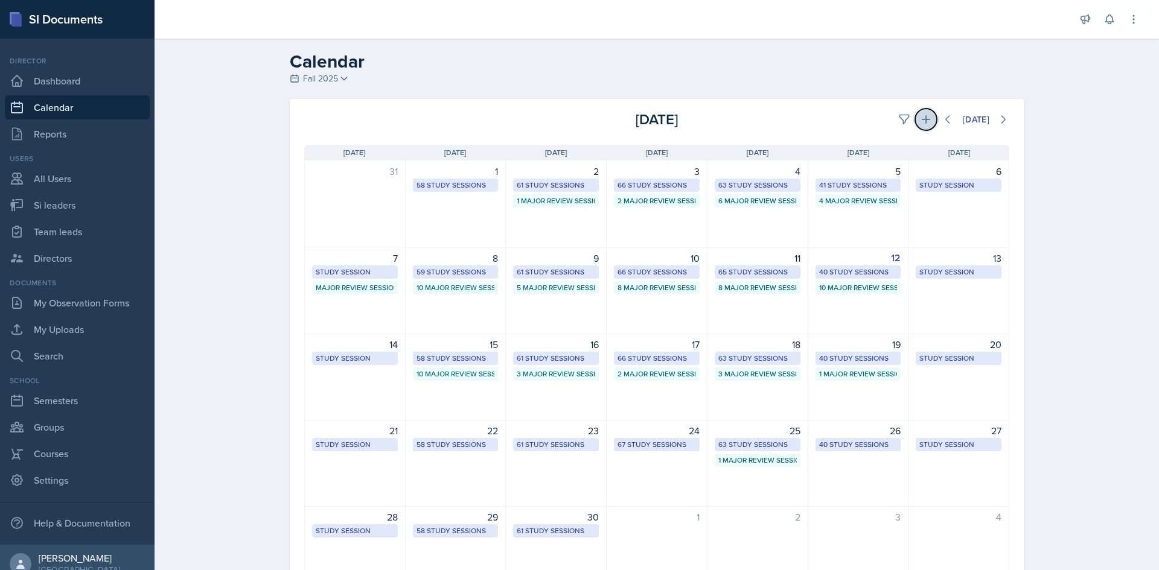
click at [920, 122] on icon at bounding box center [926, 119] width 12 height 12
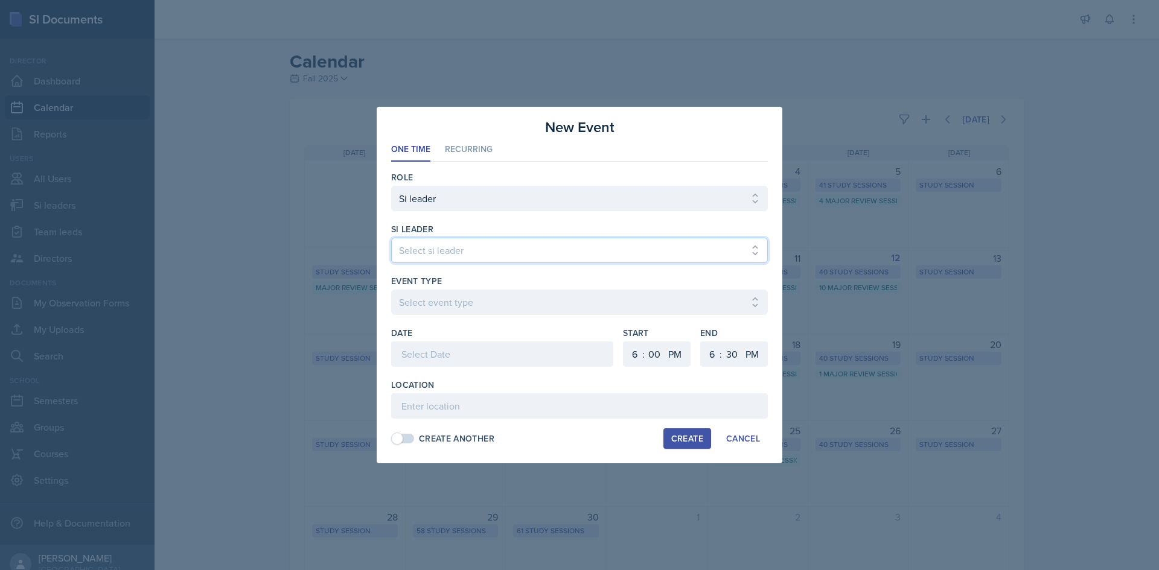
click at [456, 247] on select "Select si leader [PERSON_NAME] [PERSON_NAME] [PERSON_NAME] [PERSON_NAME] [PERSO…" at bounding box center [579, 250] width 377 height 25
select select "de36007e-736d-4f8c-b420-a4885f4421a2"
click at [391, 238] on select "Select si leader [PERSON_NAME] [PERSON_NAME] [PERSON_NAME] [PERSON_NAME] [PERSO…" at bounding box center [579, 250] width 377 height 25
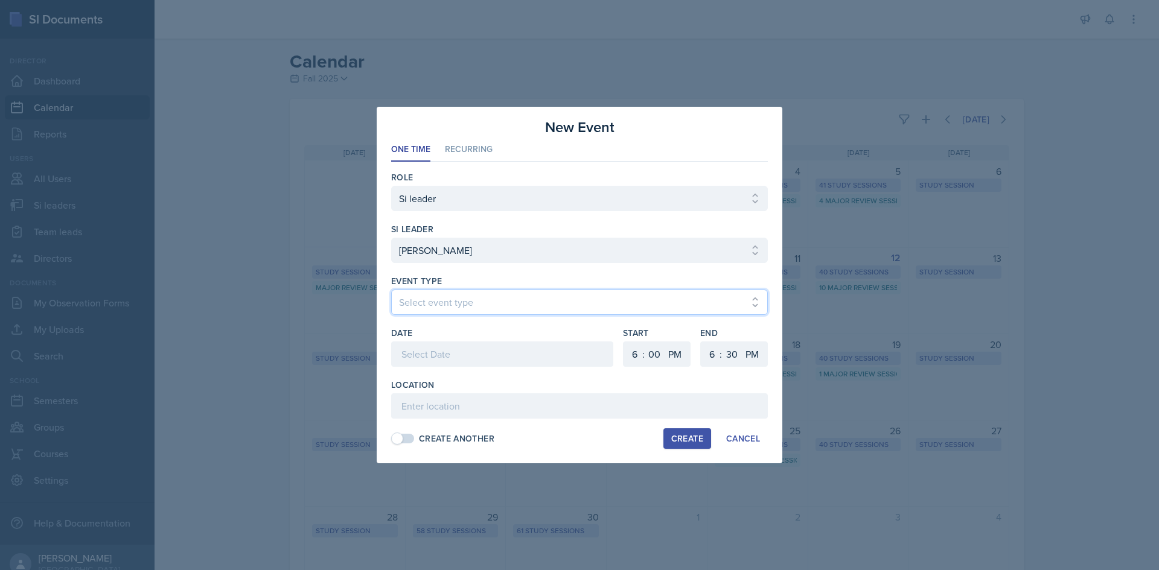
click at [474, 296] on select "Select event type Major Review Session Study Session" at bounding box center [579, 302] width 377 height 25
select select "66bb7cbf-e419-488b-a7ef-f63bc5f9ed04"
click at [391, 290] on select "Select event type Major Review Session Study Session" at bounding box center [579, 302] width 377 height 25
click at [474, 346] on div at bounding box center [502, 354] width 222 height 25
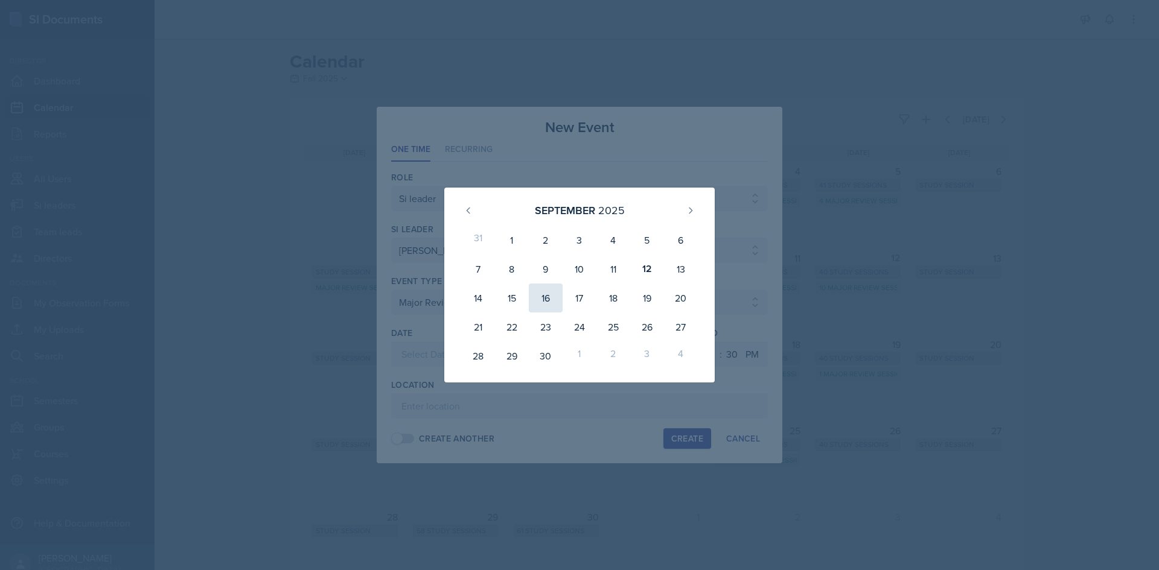
click at [541, 295] on div "16" at bounding box center [546, 298] width 34 height 29
type input "[DATE]"
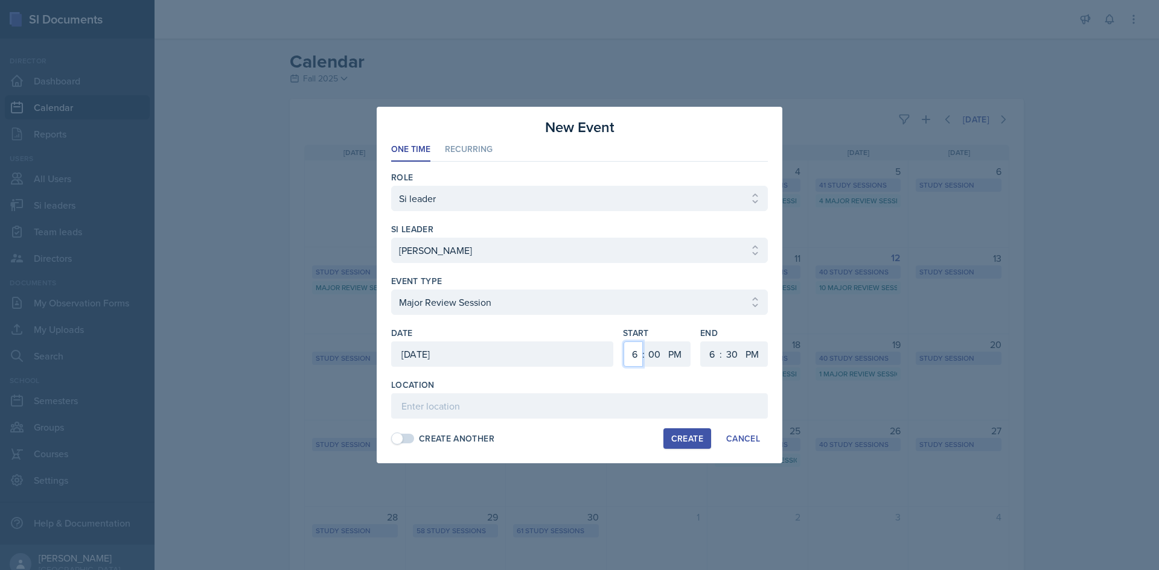
click at [632, 354] on select "1 2 3 4 5 6 7 8 9 10 11 12" at bounding box center [632, 354] width 19 height 25
select select "12"
click at [623, 342] on select "1 2 3 4 5 6 7 8 9 10 11 12" at bounding box center [632, 354] width 19 height 25
click at [652, 347] on select "00 05 10 15 20 25 30 35 40 45 50 55" at bounding box center [653, 354] width 19 height 25
select select "15"
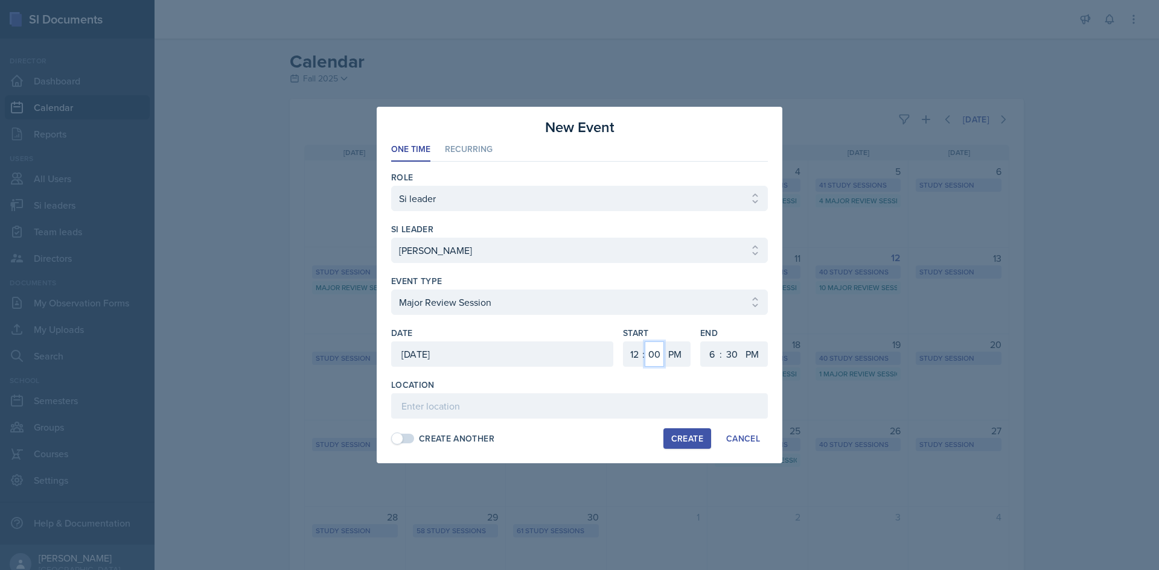
click at [644, 342] on select "00 05 10 15 20 25 30 35 40 45 50 55" at bounding box center [653, 354] width 19 height 25
click at [705, 351] on select "1 2 3 4 5 6 7 8 9 10 11 12" at bounding box center [710, 354] width 19 height 25
select select "1"
click at [701, 342] on select "1 2 3 4 5 6 7 8 9 10 11 12" at bounding box center [710, 354] width 19 height 25
drag, startPoint x: 736, startPoint y: 351, endPoint x: 736, endPoint y: 343, distance: 7.2
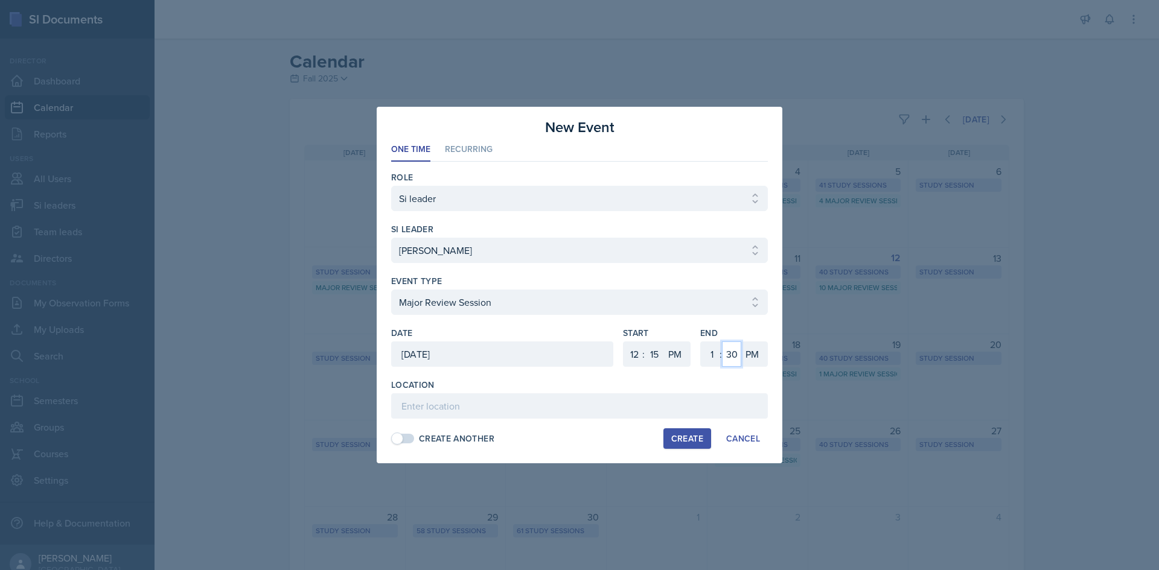
click at [736, 351] on select "00 05 10 15 20 25 30 35 40 45 50 55" at bounding box center [731, 354] width 19 height 25
select select "45"
click at [722, 342] on select "00 05 10 15 20 25 30 35 40 45 50 55" at bounding box center [731, 354] width 19 height 25
click at [600, 396] on input at bounding box center [579, 405] width 377 height 25
type input "Academic Building (M) 322"
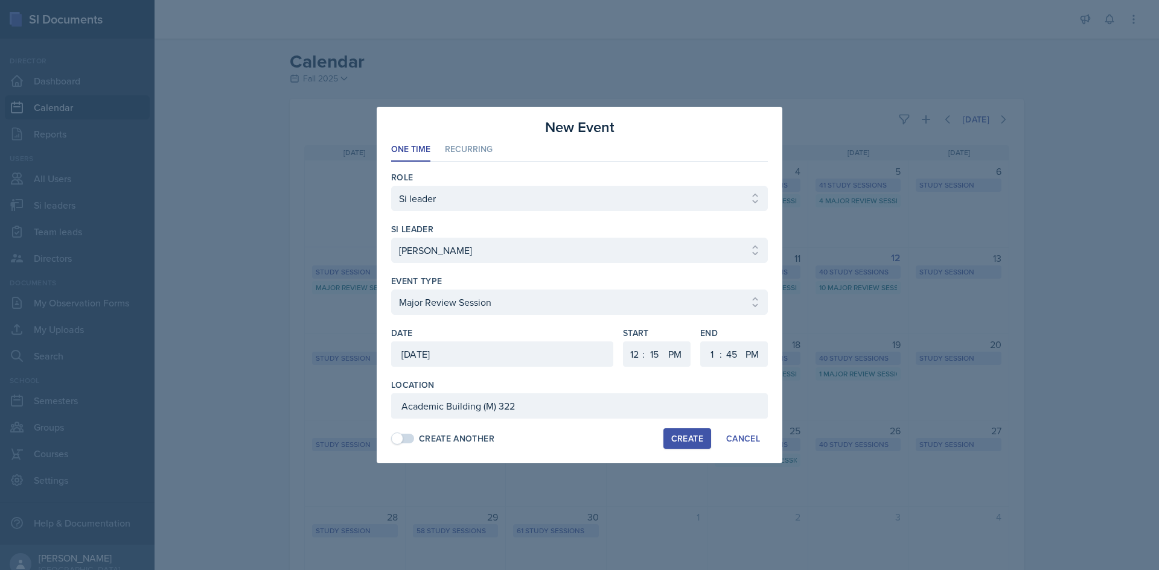
click at [665, 440] on button "Create" at bounding box center [687, 438] width 48 height 21
select select
select select "6"
select select "0"
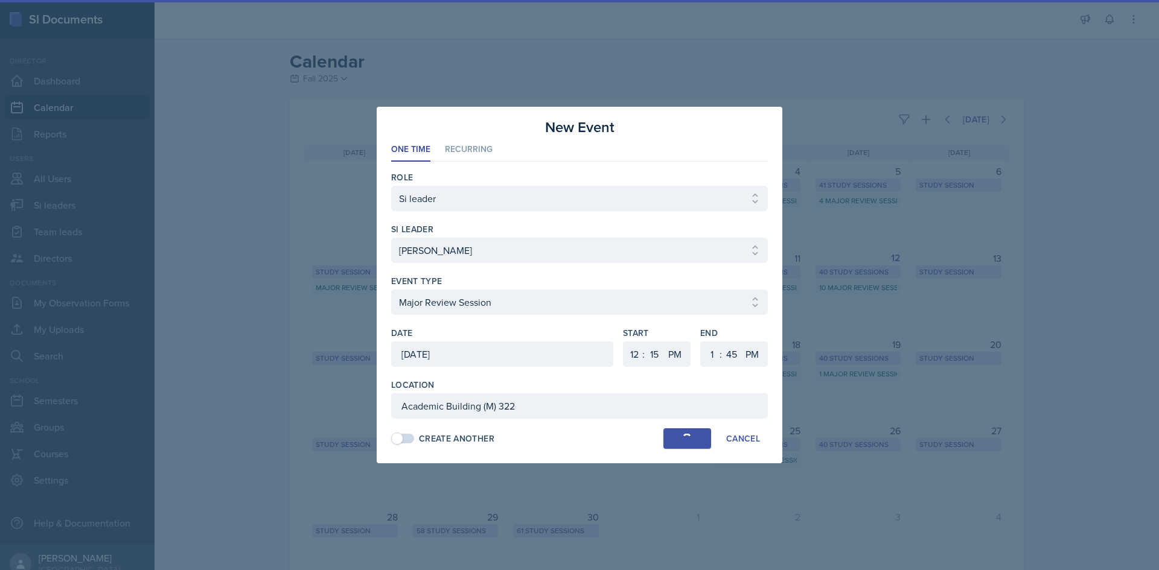
select select "6"
select select "30"
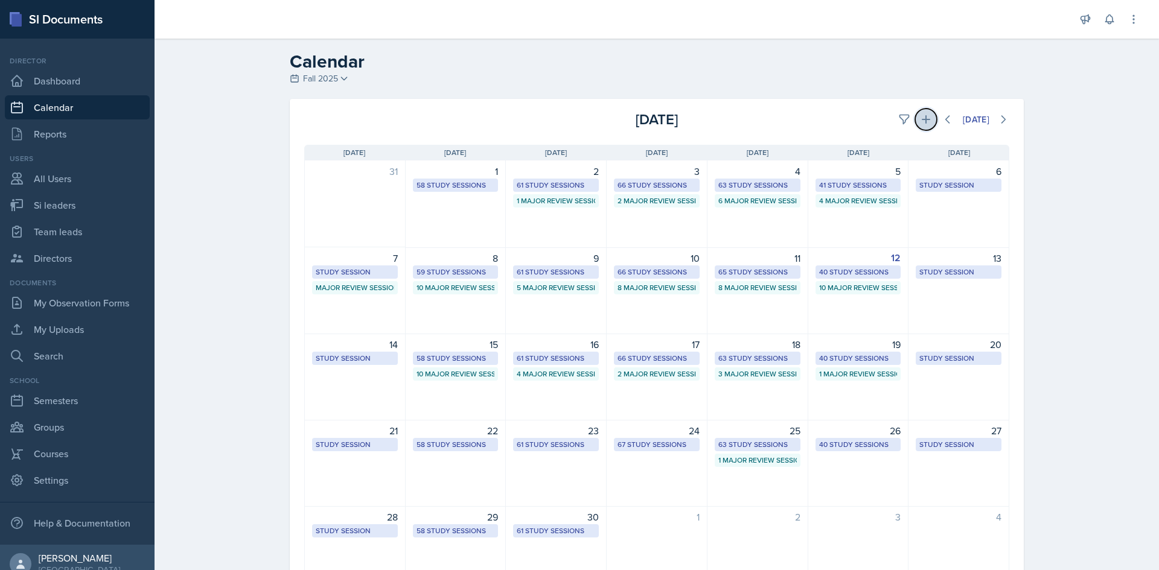
click at [915, 118] on button at bounding box center [926, 120] width 22 height 22
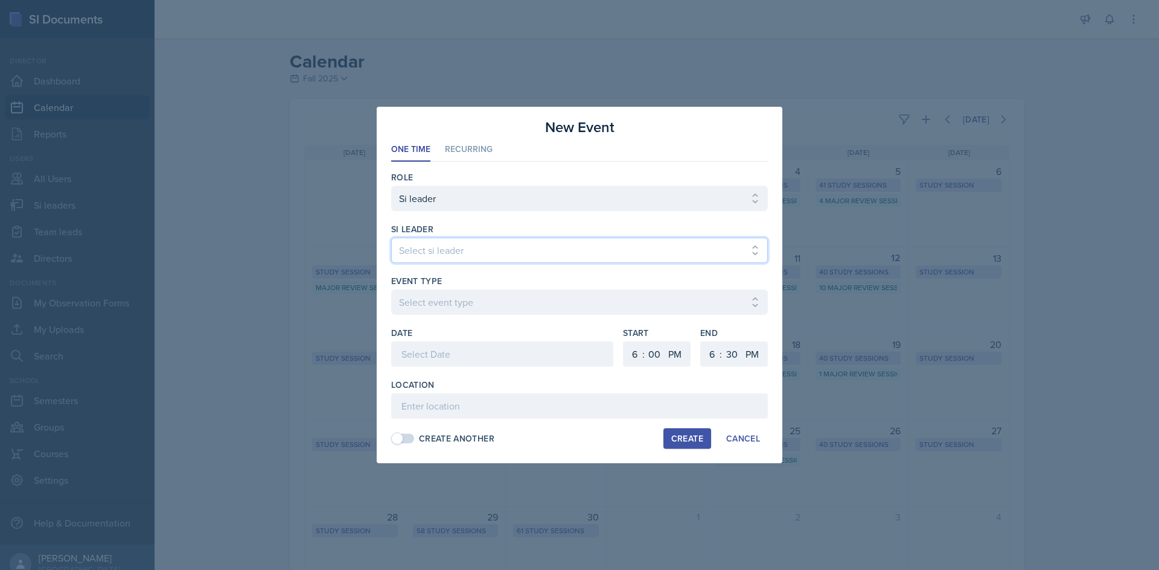
click at [571, 243] on select "Select si leader [PERSON_NAME] [PERSON_NAME] [PERSON_NAME] [PERSON_NAME] [PERSO…" at bounding box center [579, 250] width 377 height 25
select select "3991e32f-4081-4e21-9758-7514d58463c8"
click at [391, 238] on select "Select si leader [PERSON_NAME] [PERSON_NAME] [PERSON_NAME] [PERSON_NAME] [PERSO…" at bounding box center [579, 250] width 377 height 25
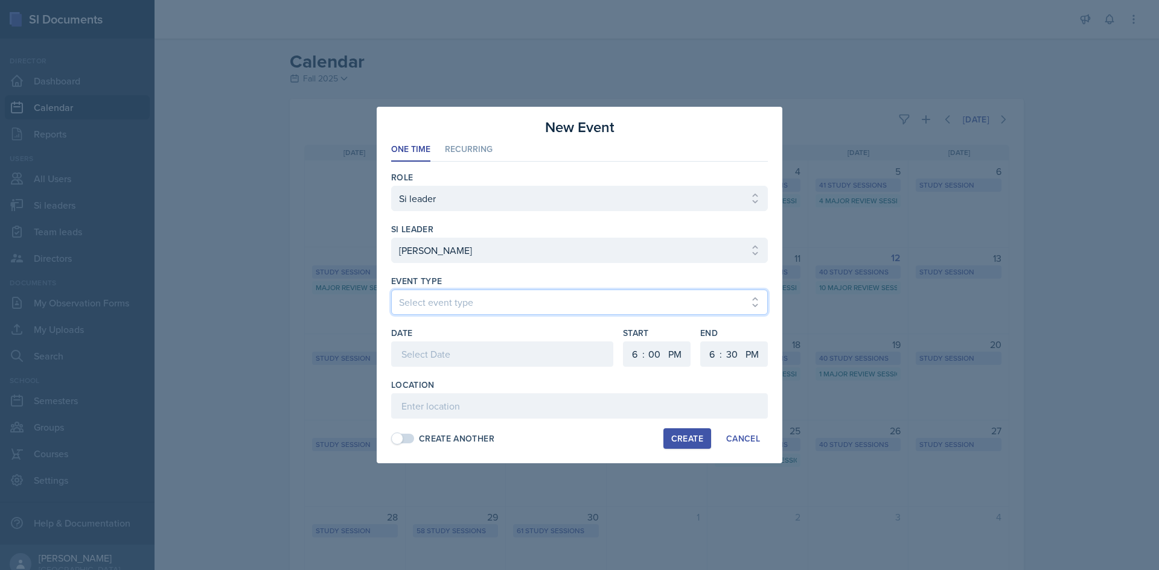
click at [540, 302] on select "Select event type Major Review Session Study Session" at bounding box center [579, 302] width 377 height 25
select select "66bb7cbf-e419-488b-a7ef-f63bc5f9ed04"
click at [391, 290] on select "Select event type Major Review Session Study Session" at bounding box center [579, 302] width 377 height 25
click at [497, 358] on div at bounding box center [502, 354] width 222 height 25
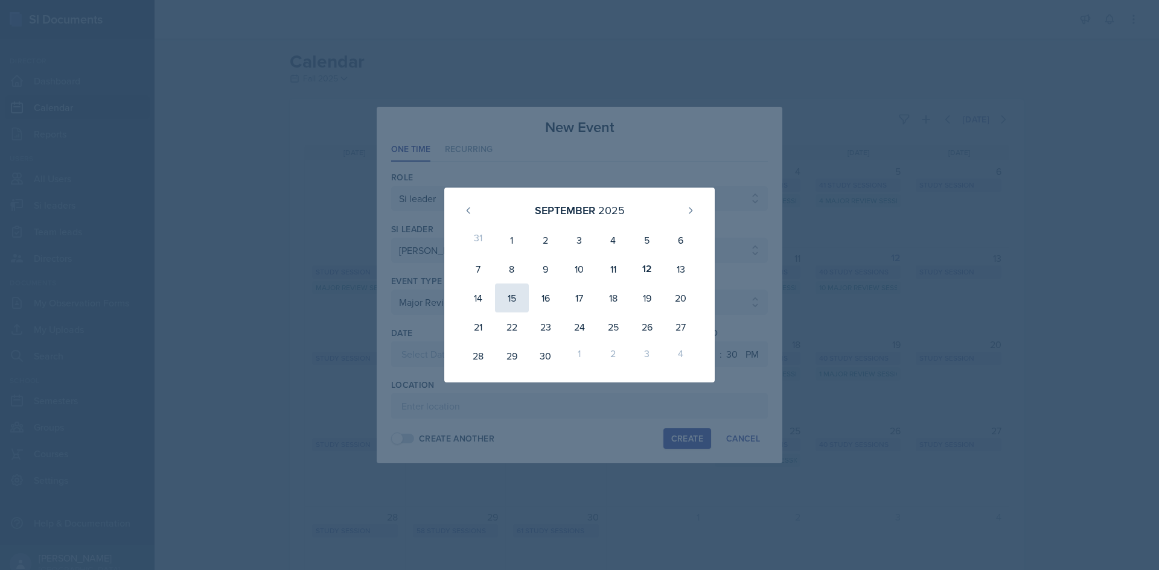
click at [518, 301] on div "15" at bounding box center [512, 298] width 34 height 29
type input "[DATE]"
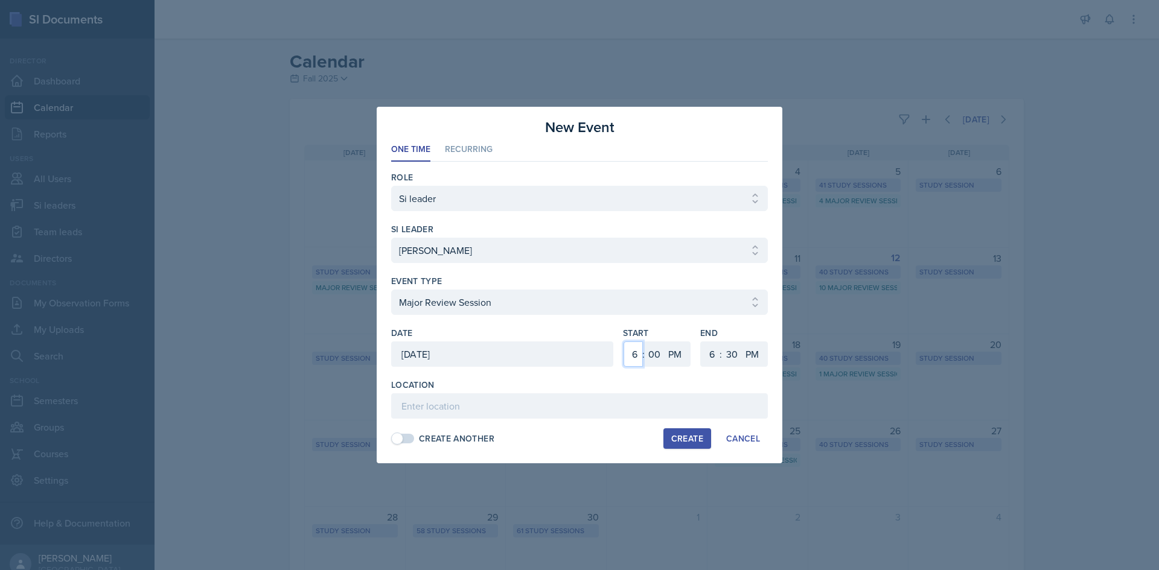
click at [625, 352] on select "1 2 3 4 5 6 7 8 9 10 11 12" at bounding box center [632, 354] width 19 height 25
select select "5"
click at [623, 342] on select "1 2 3 4 5 6 7 8 9 10 11 12" at bounding box center [632, 354] width 19 height 25
click at [710, 354] on select "1 2 3 4 5 6 7 8 9 10 11 12" at bounding box center [710, 354] width 19 height 25
select select "7"
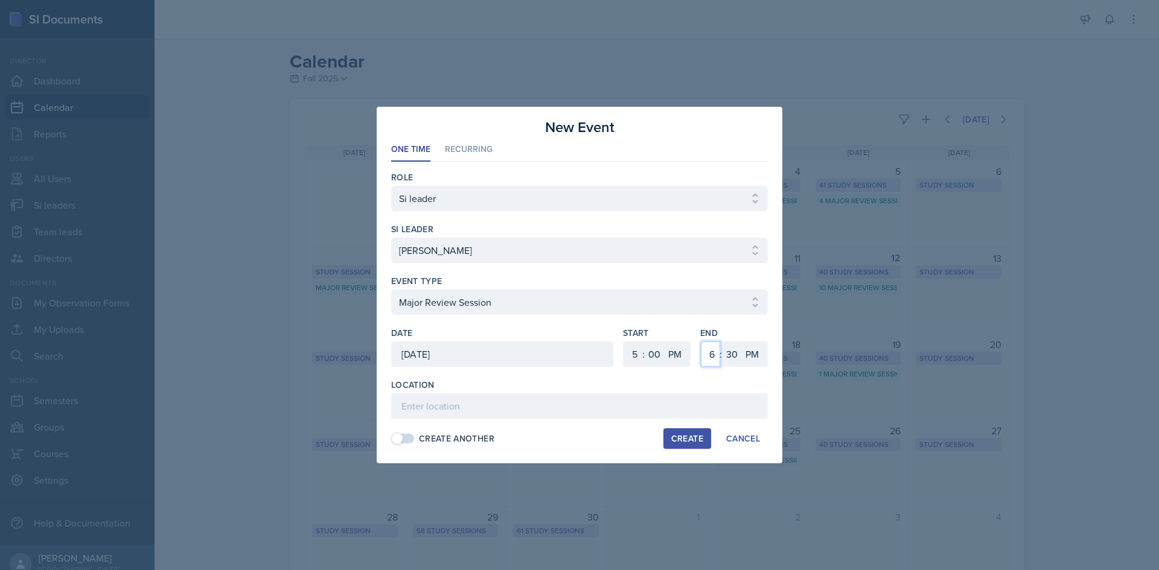
click at [701, 342] on select "1 2 3 4 5 6 7 8 9 10 11 12" at bounding box center [710, 354] width 19 height 25
click at [733, 351] on select "00 05 10 15 20 25 30 35 40 45 50 55" at bounding box center [731, 354] width 19 height 25
select select "0"
click at [722, 342] on select "00 05 10 15 20 25 30 35 40 45 50 55" at bounding box center [731, 354] width 19 height 25
drag, startPoint x: 529, startPoint y: 392, endPoint x: 526, endPoint y: 401, distance: 9.4
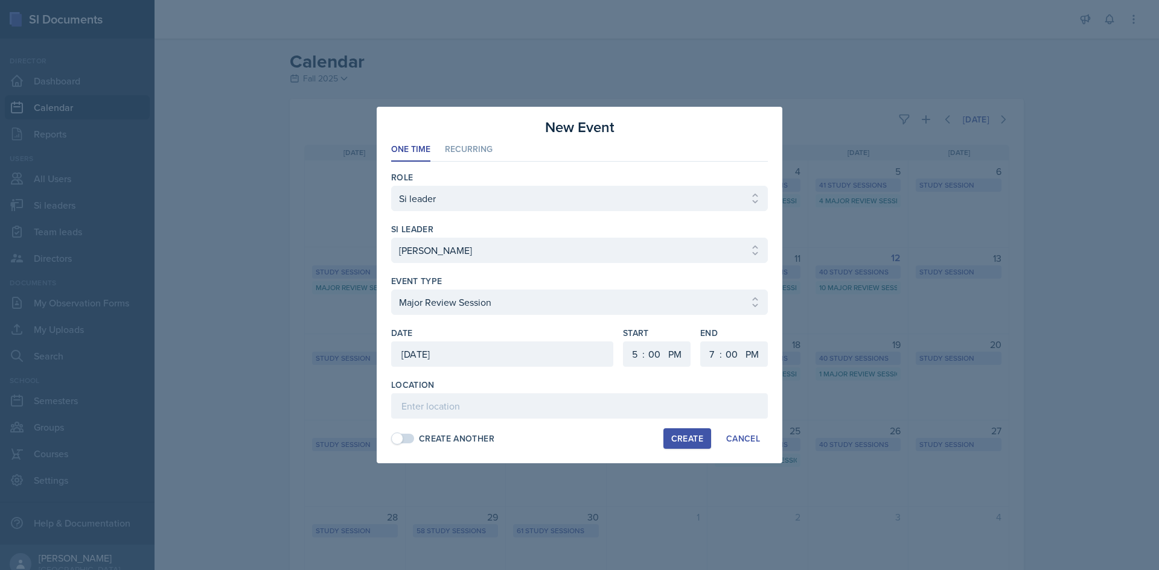
click at [527, 393] on div "Location" at bounding box center [579, 399] width 377 height 40
click at [526, 402] on input at bounding box center [579, 405] width 377 height 25
paste input "[URL][DOMAIN_NAME]"
type input "[URL][DOMAIN_NAME]"
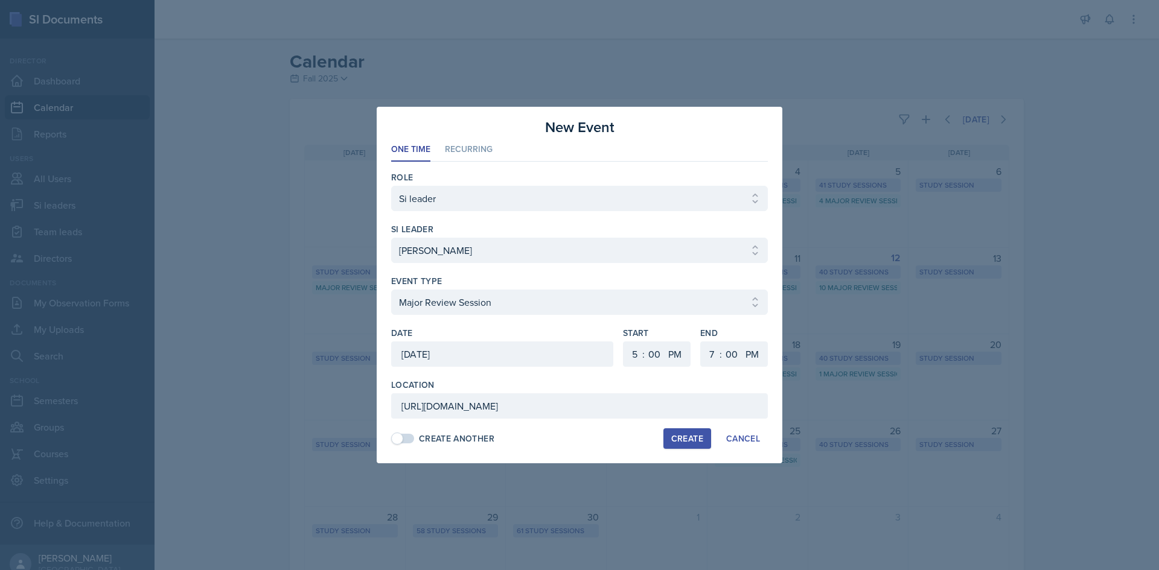
click at [680, 441] on div "Create" at bounding box center [687, 439] width 32 height 10
select select
select select "6"
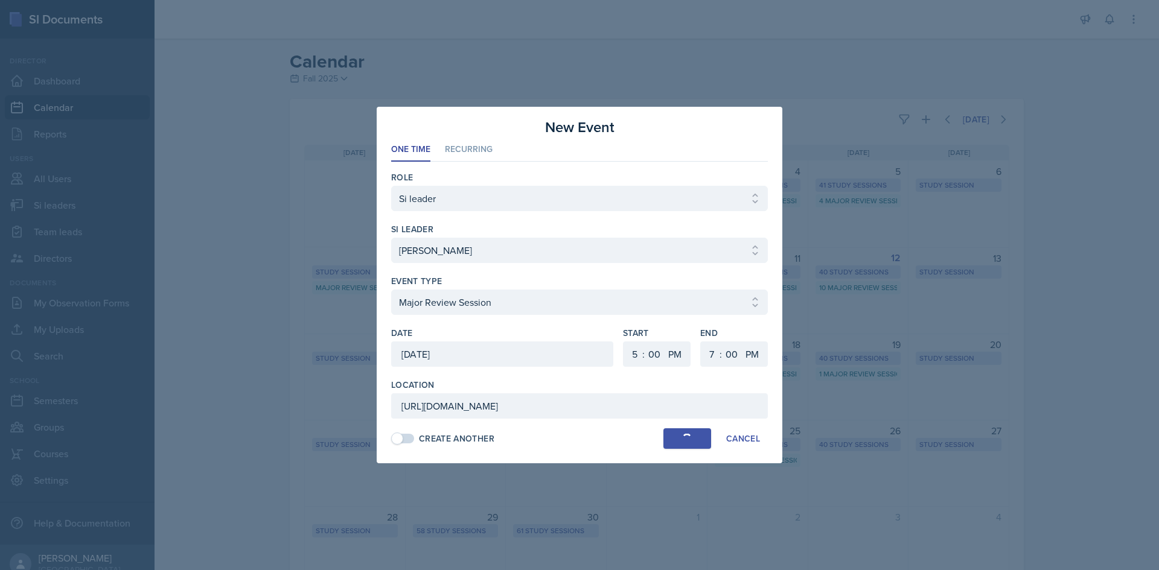
select select "6"
select select "30"
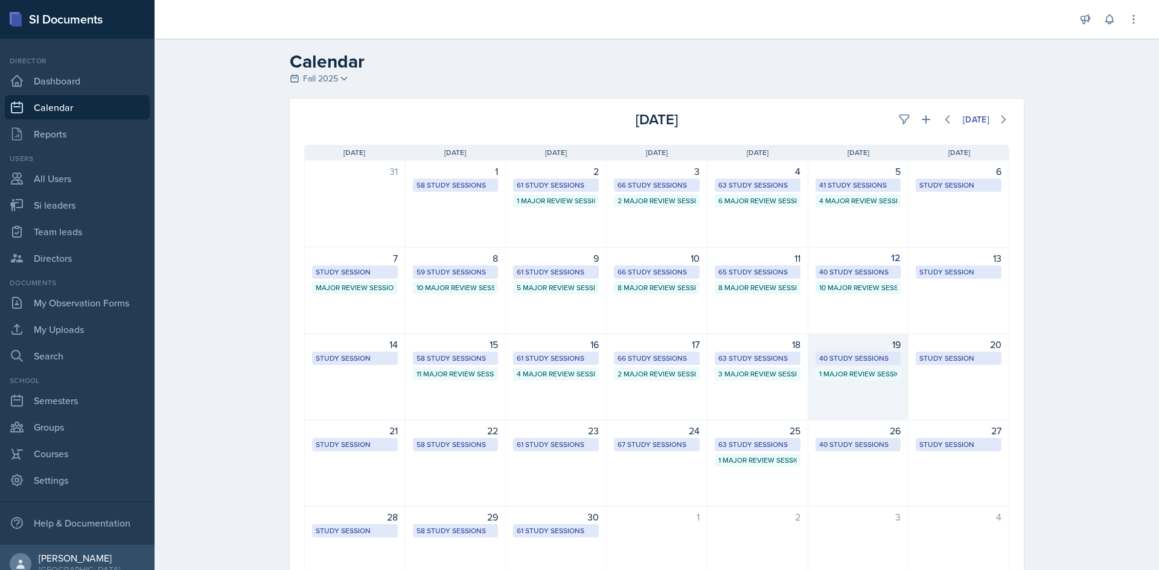
click at [877, 359] on div "40 Study Sessions" at bounding box center [858, 358] width 78 height 11
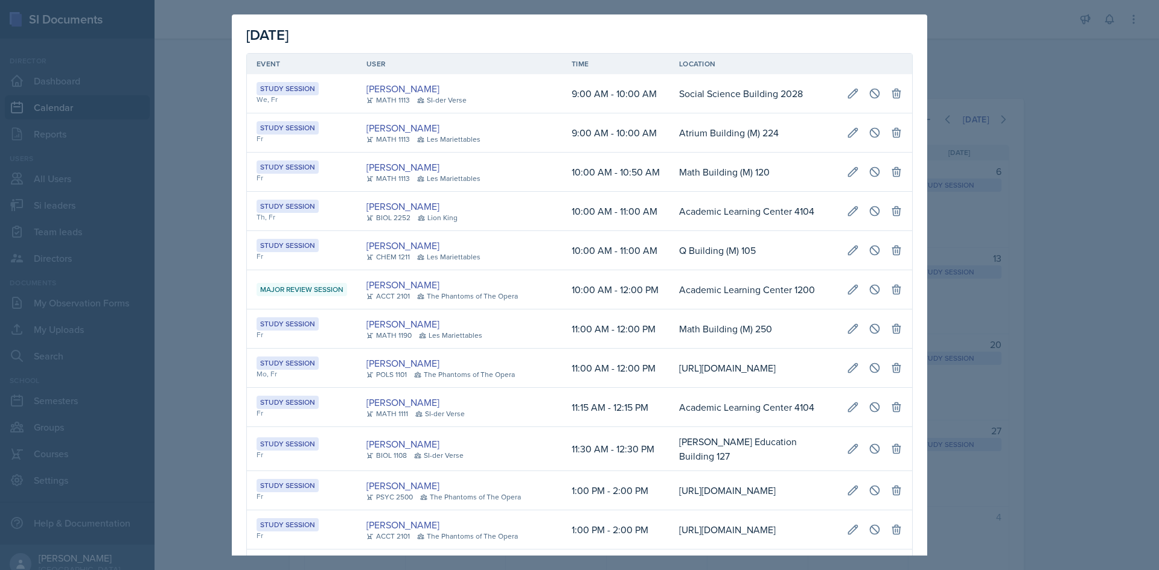
click at [802, 331] on td "Math Building (M) 250" at bounding box center [753, 329] width 168 height 39
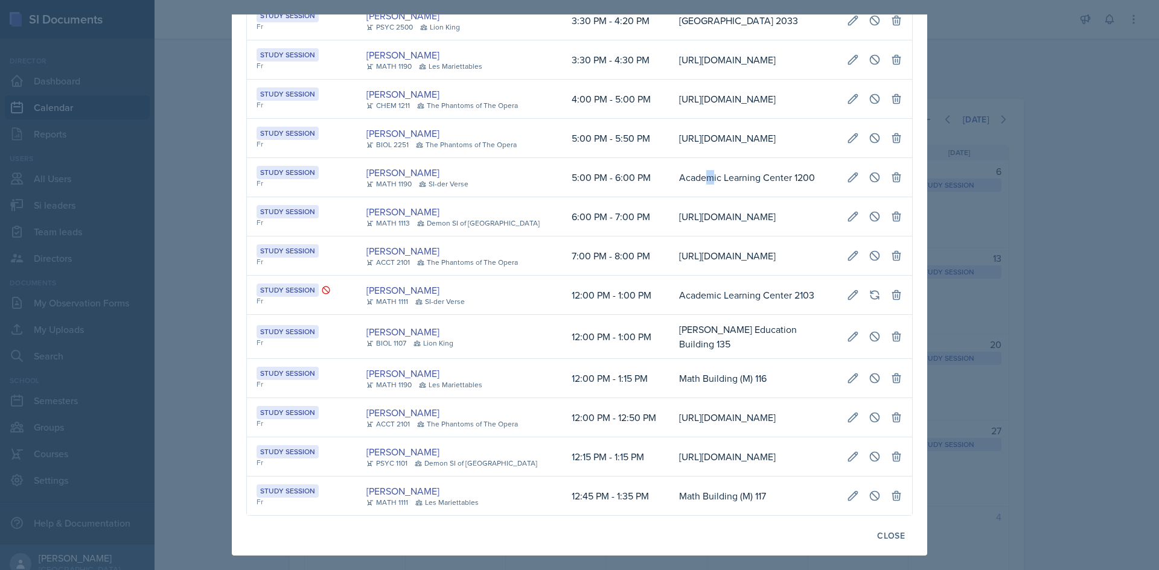
click at [688, 197] on td "Academic Learning Center 1200" at bounding box center [753, 177] width 168 height 39
click at [669, 197] on td "Academic Learning Center 1200" at bounding box center [753, 177] width 168 height 39
click at [1011, 275] on div at bounding box center [579, 285] width 1159 height 570
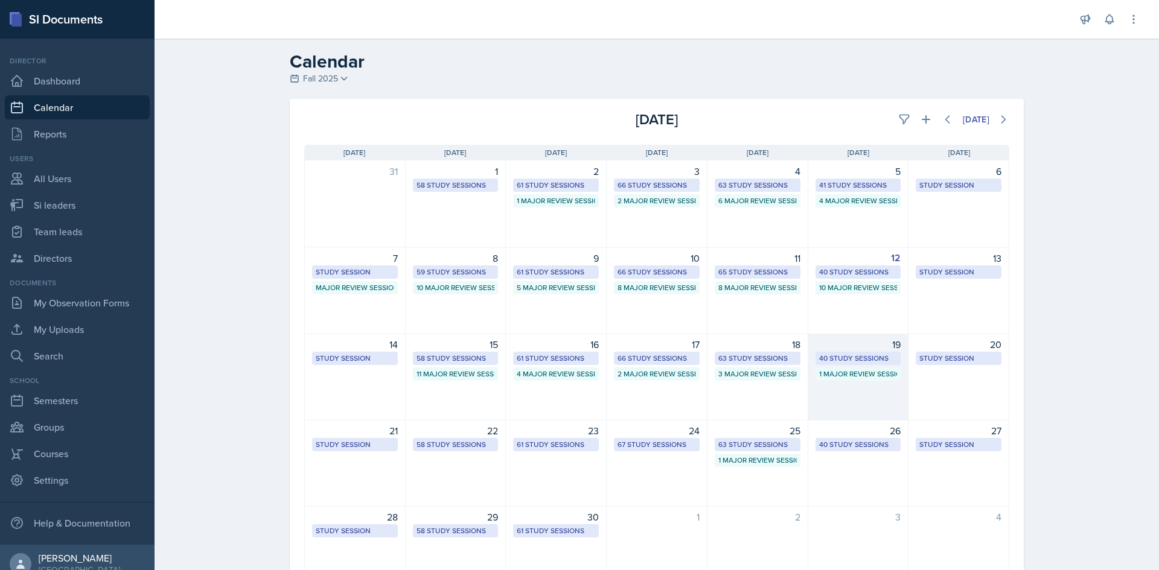
click at [859, 358] on div "40 Study Sessions" at bounding box center [858, 358] width 78 height 11
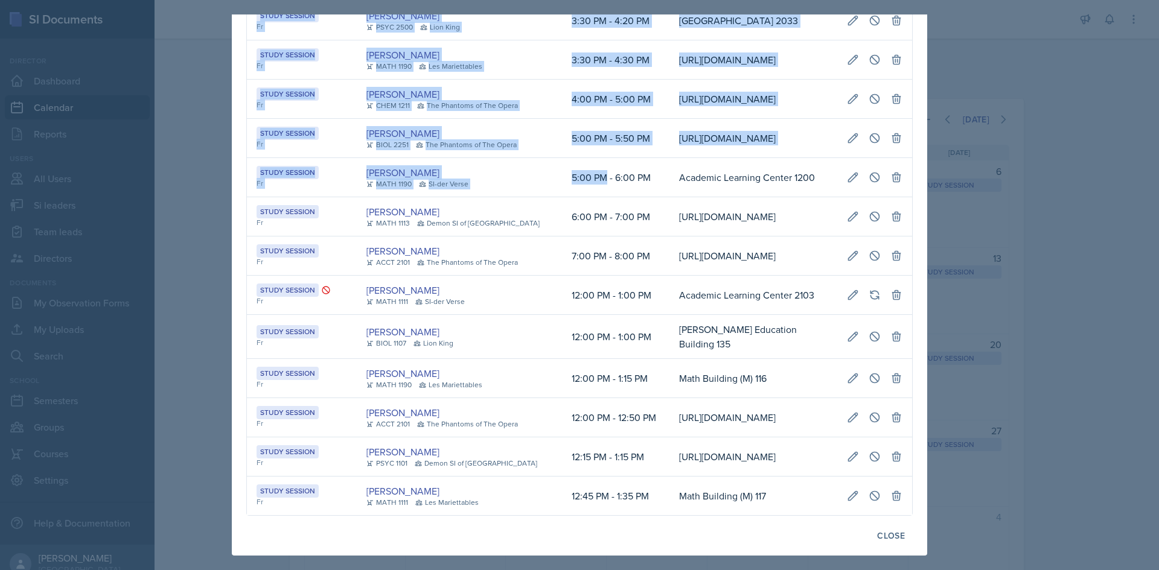
scroll to position [0, 276]
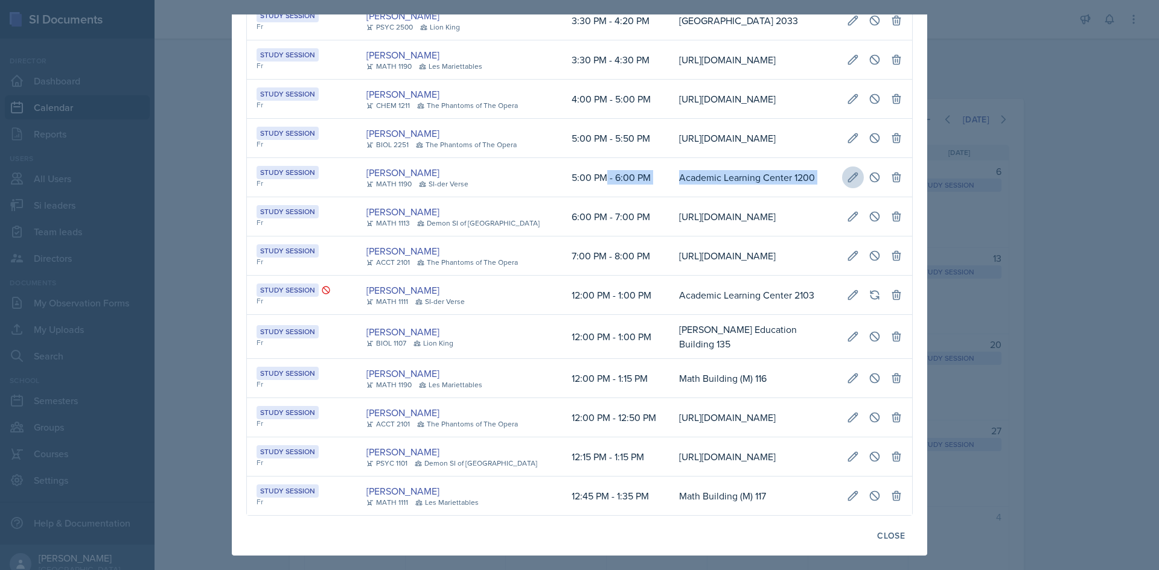
drag, startPoint x: 581, startPoint y: 286, endPoint x: 847, endPoint y: 291, distance: 265.6
click at [847, 197] on tr "Study Session Fr [PERSON_NAME] MATH 1190 SI-der Verse 5:00 PM - 6:00 PM Academi…" at bounding box center [579, 177] width 665 height 39
click at [847, 183] on icon at bounding box center [853, 177] width 12 height 12
select select "5"
select select "0"
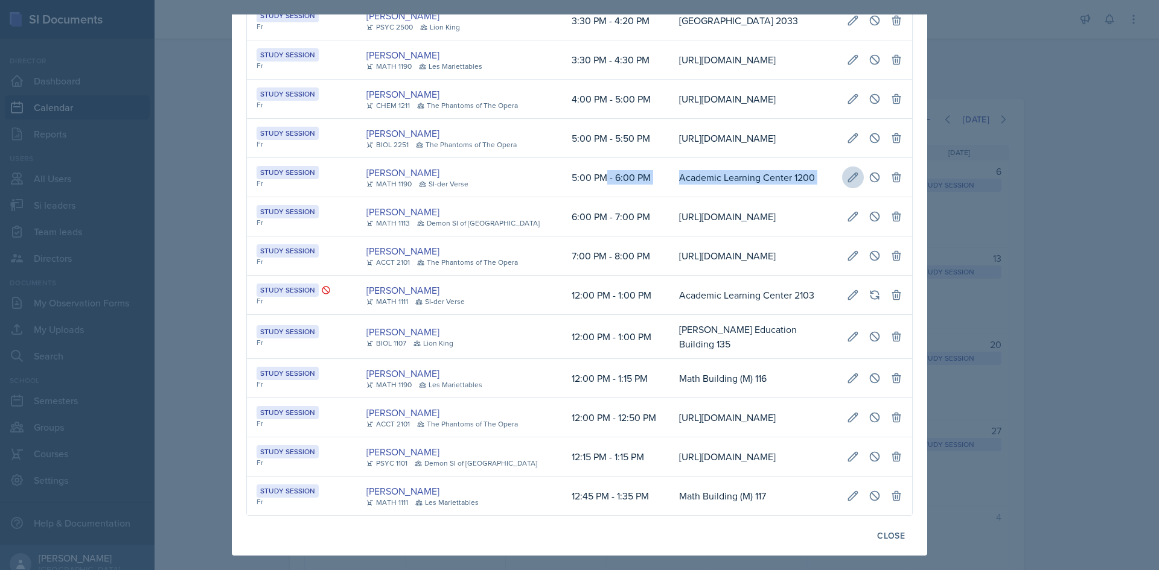
select select "PM"
select select "6"
select select "0"
select select "PM"
type input "Academic Learning Center 1200"
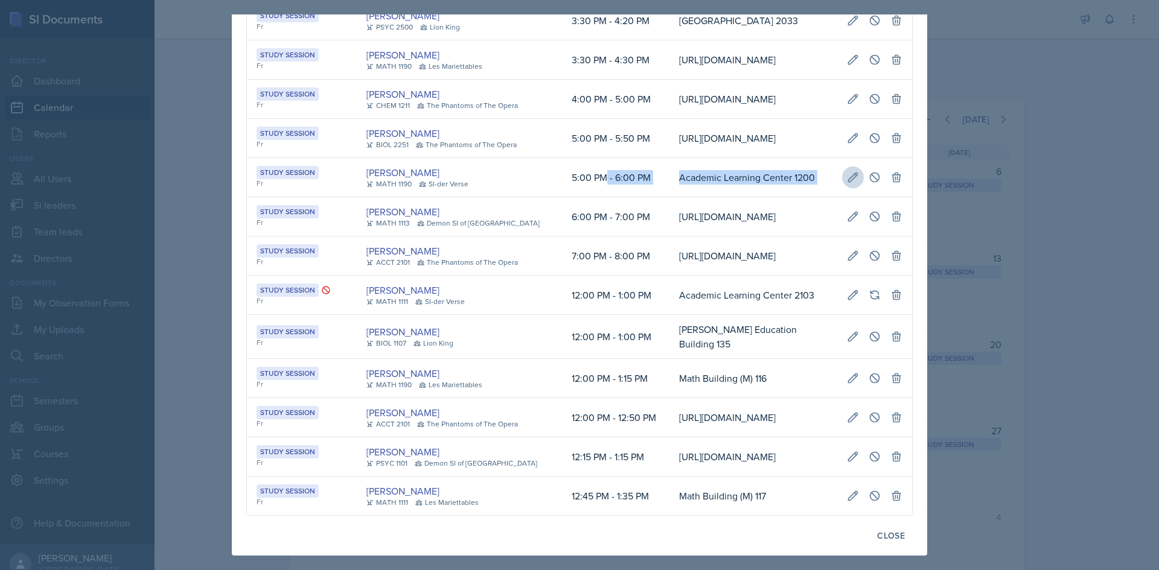
select select "d66089cd-5ee7-4f89-a345-f1bdd1643066"
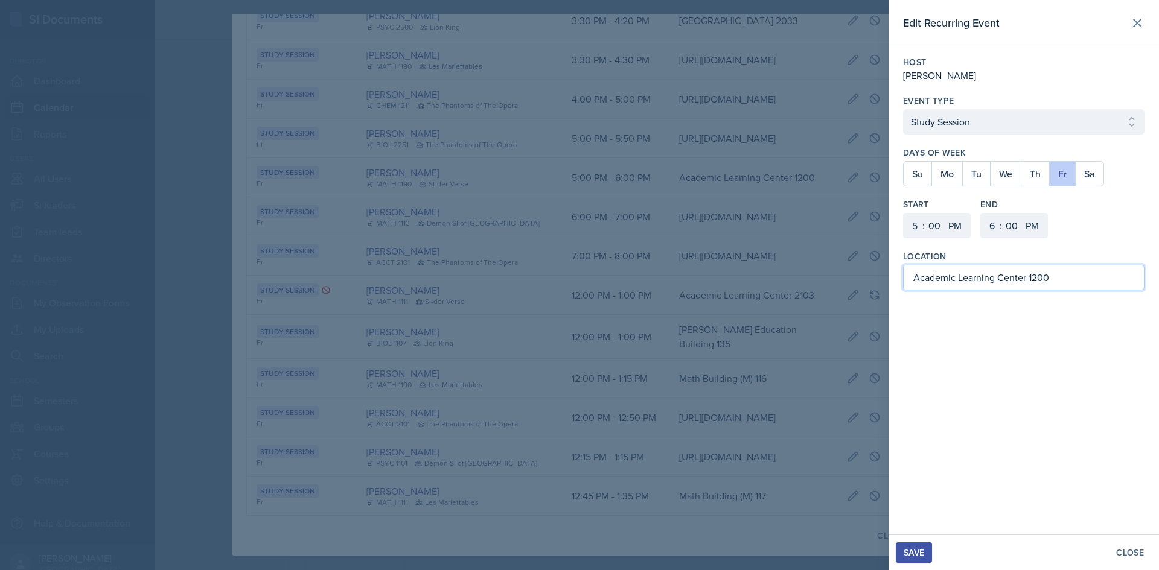
drag, startPoint x: 1068, startPoint y: 282, endPoint x: 842, endPoint y: 285, distance: 226.3
click at [842, 285] on div "Edit Recurring Event Host [GEOGRAPHIC_DATA][PERSON_NAME] Event Type Select Even…" at bounding box center [579, 285] width 1159 height 570
paste input "[URL][DOMAIN_NAME]"
type input "[URL][DOMAIN_NAME]"
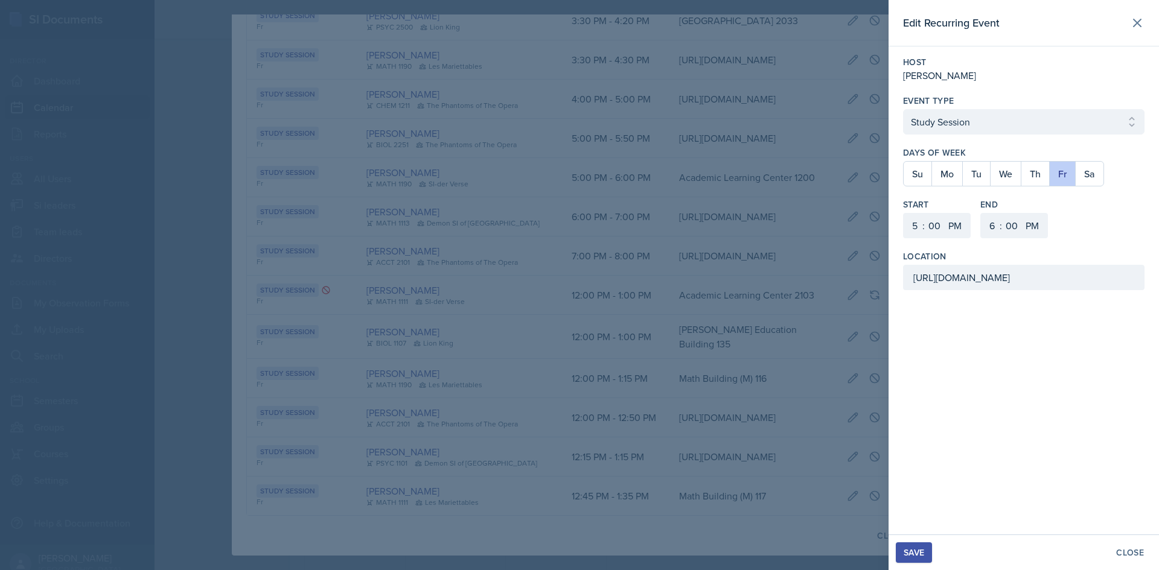
scroll to position [0, 0]
click at [917, 549] on div "Save" at bounding box center [913, 553] width 21 height 10
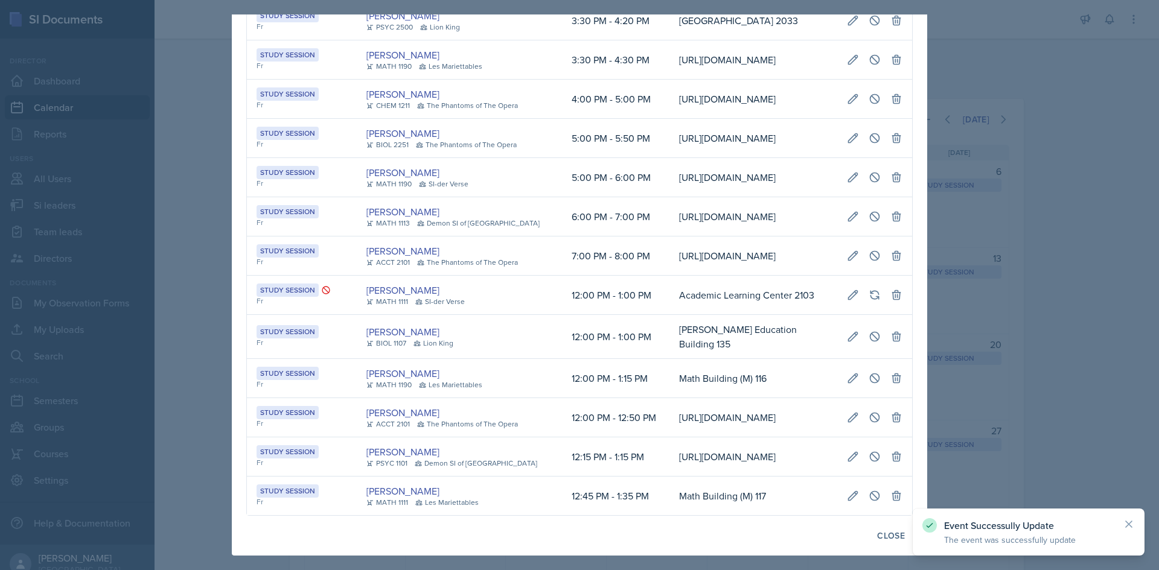
click at [1122, 520] on div "Event Successully Update The event was successfully update" at bounding box center [1028, 532] width 212 height 28
click at [1128, 522] on icon at bounding box center [1128, 524] width 12 height 12
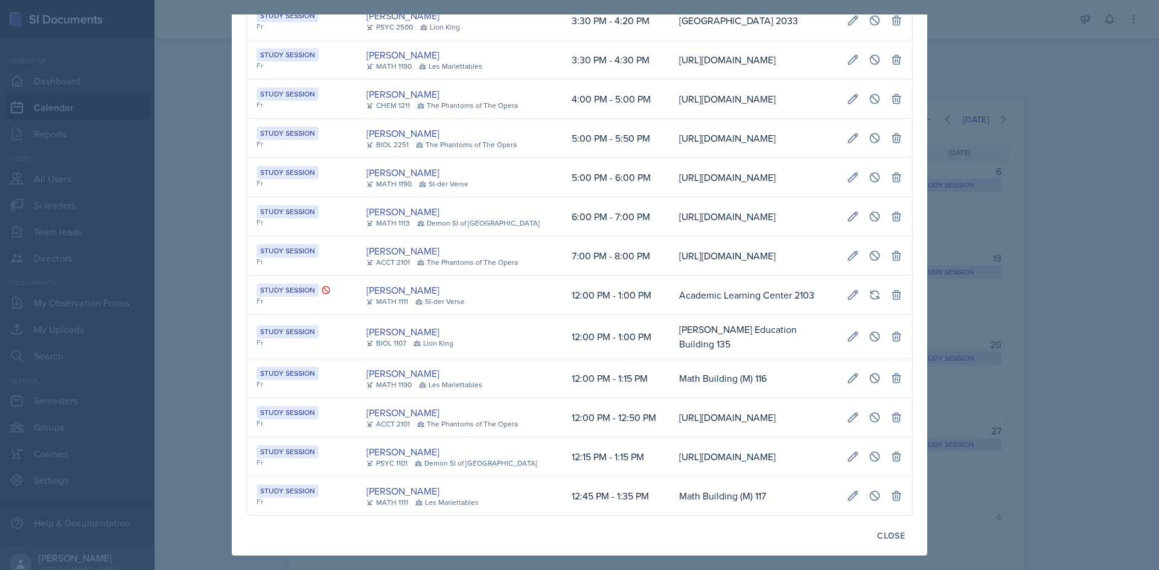
click at [1035, 116] on div at bounding box center [579, 285] width 1159 height 570
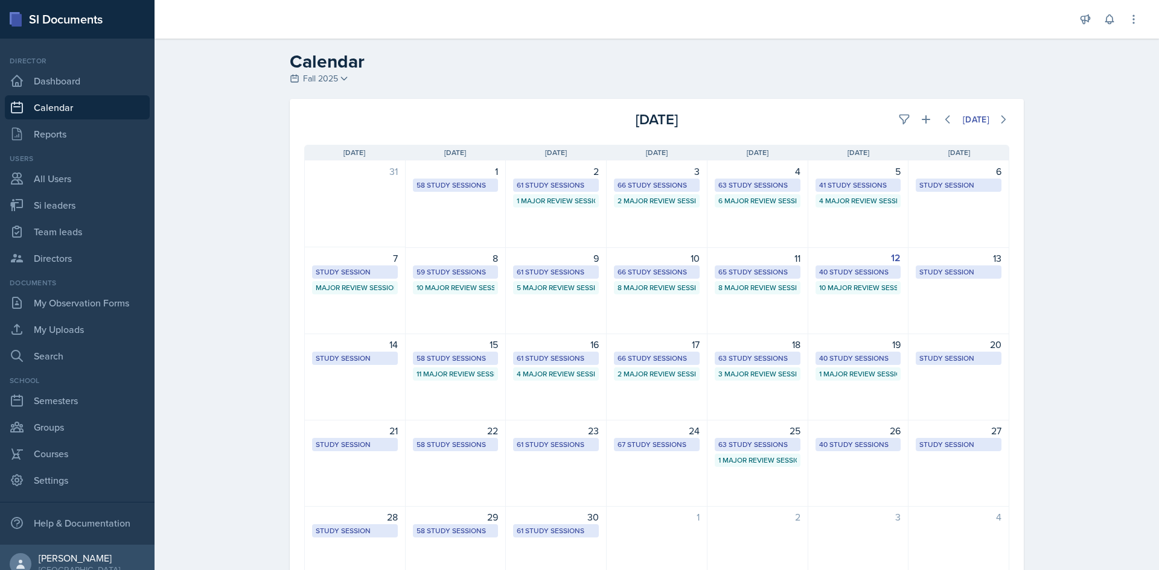
click at [851, 450] on div "40 Study Sessions" at bounding box center [858, 444] width 78 height 11
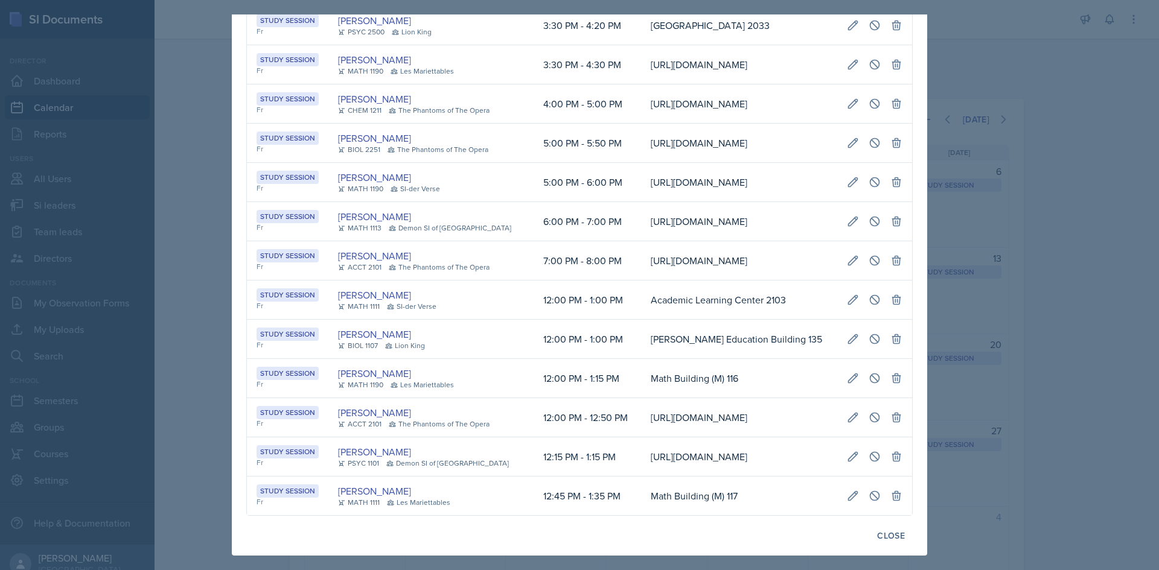
scroll to position [0, 247]
click at [713, 281] on td "[URL][DOMAIN_NAME]" at bounding box center [739, 260] width 196 height 39
click at [1011, 316] on div at bounding box center [579, 285] width 1159 height 570
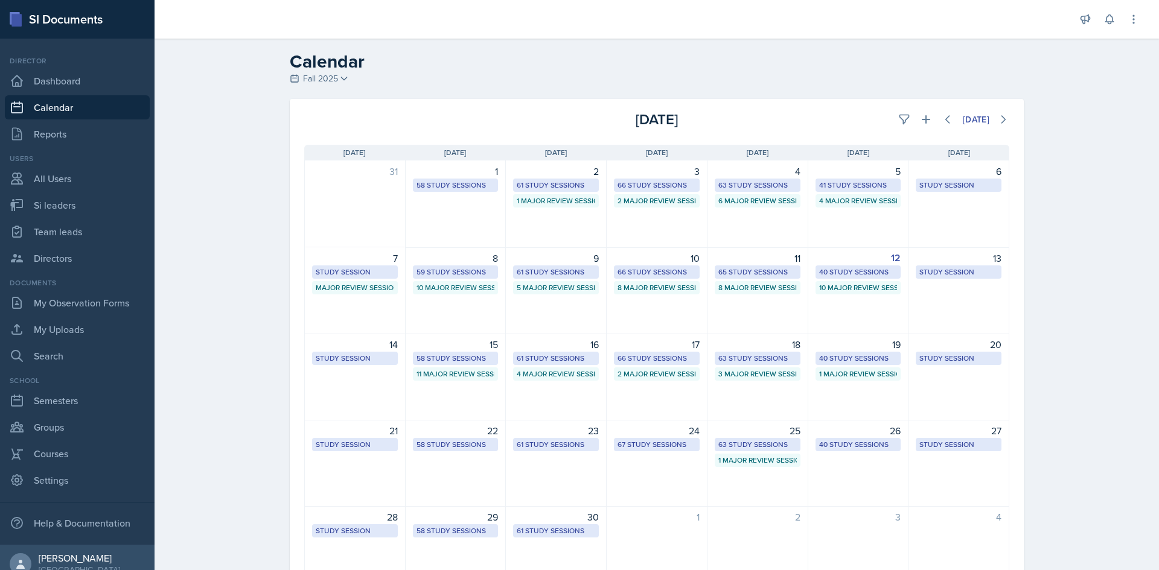
click at [1100, 497] on div "Calendar Fall 2025 Fall 2025 Summer 2025 Spring 2025 Fall 2024 Summer 2024 Spri…" at bounding box center [656, 338] width 1004 height 598
click at [1085, 134] on div "Calendar Fall 2025 Fall 2025 Summer 2025 Spring 2025 Fall 2024 Summer 2024 Spri…" at bounding box center [656, 338] width 1004 height 598
